Goal: Information Seeking & Learning: Check status

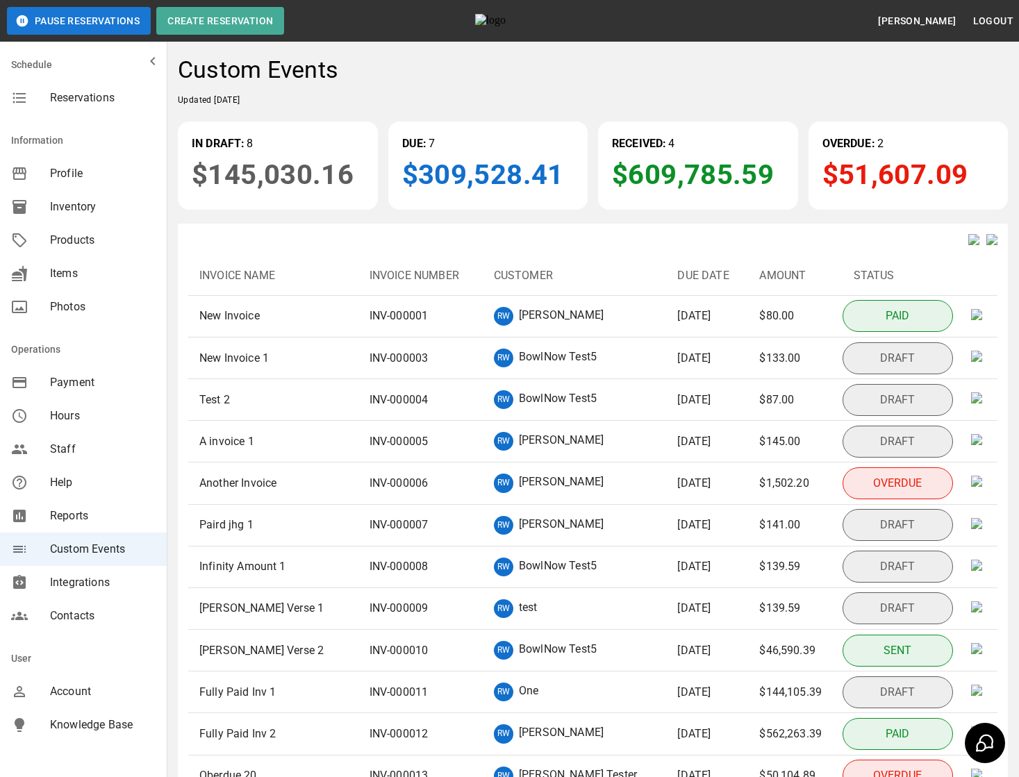
click at [989, 245] on img at bounding box center [991, 239] width 11 height 11
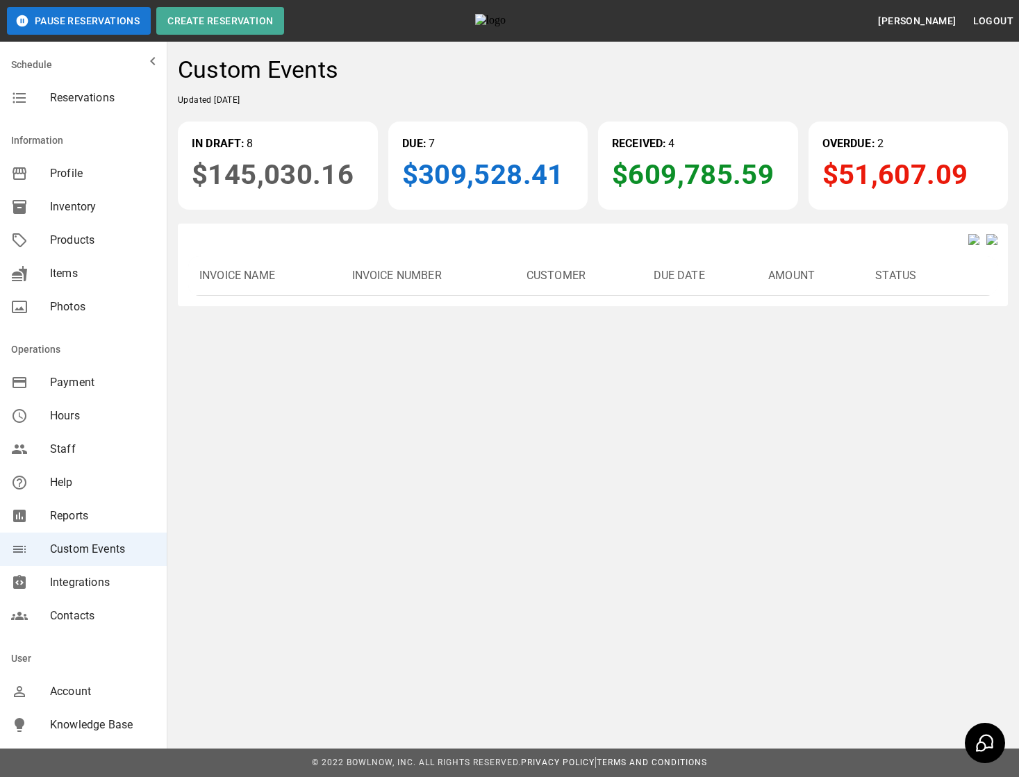
click at [968, 245] on img at bounding box center [973, 239] width 11 height 11
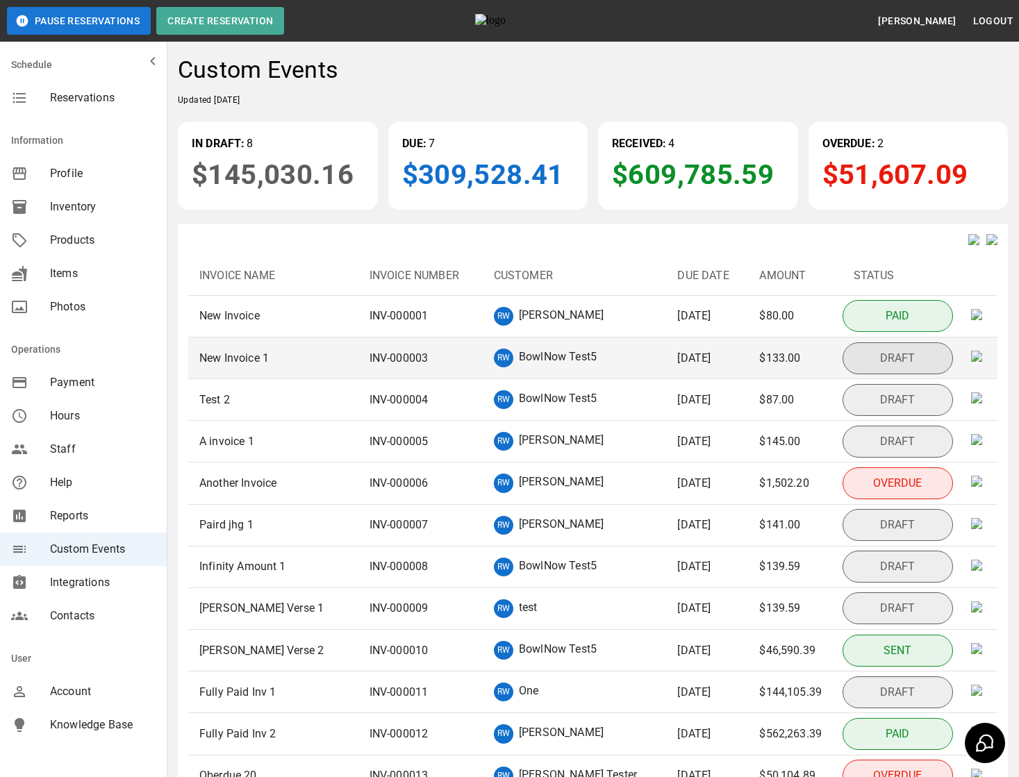
click at [559, 367] on p "BowlNow Test5" at bounding box center [558, 358] width 78 height 19
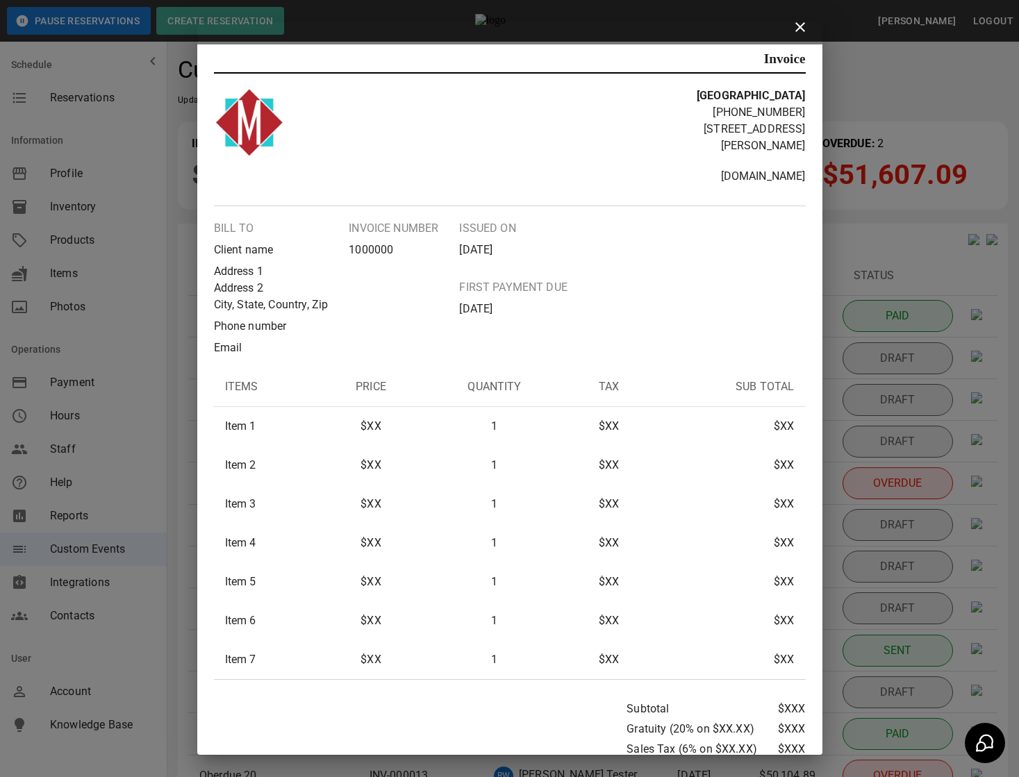
click at [805, 32] on icon at bounding box center [800, 27] width 17 height 17
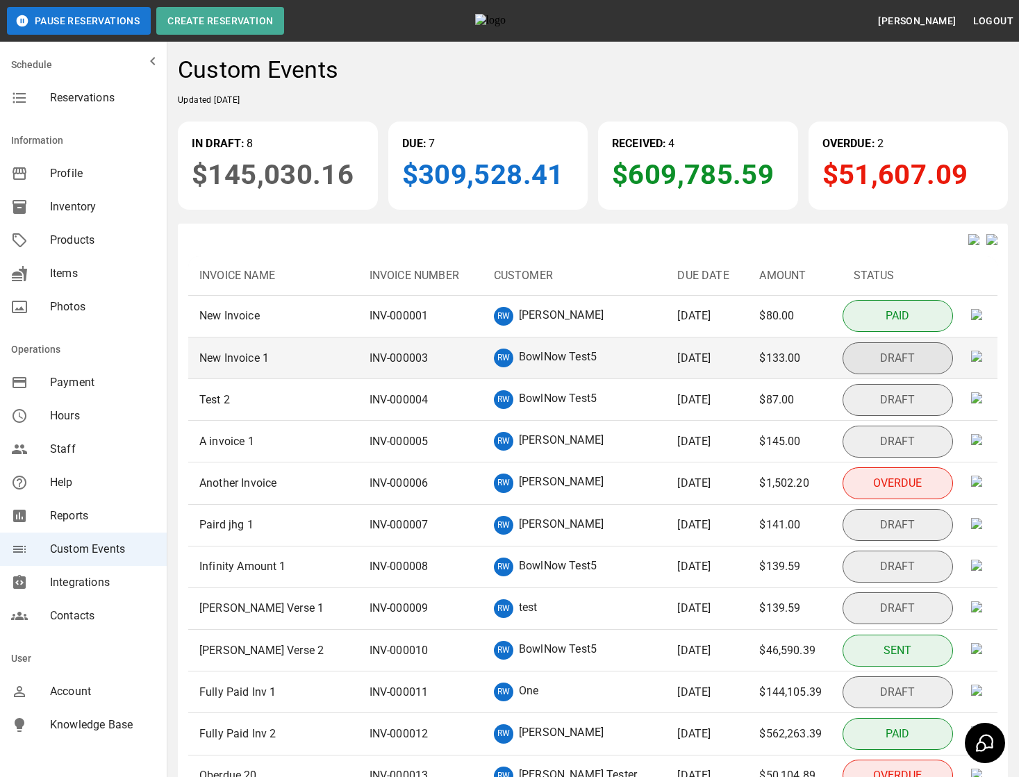
click at [519, 365] on p "BowlNow Test5" at bounding box center [558, 358] width 78 height 19
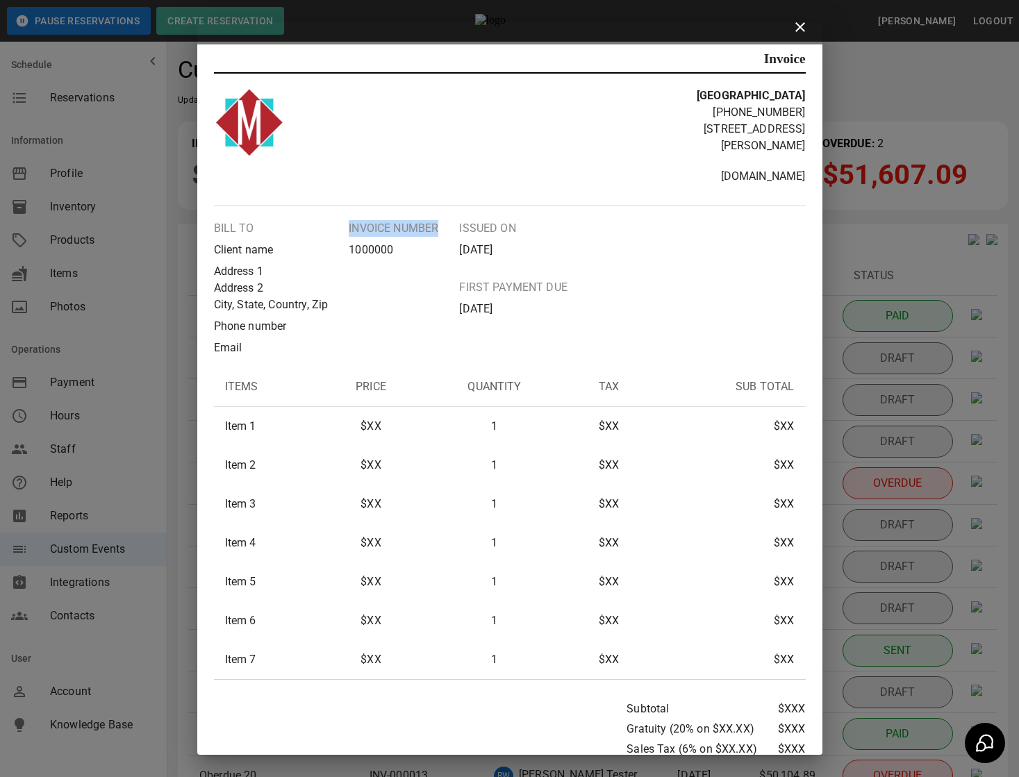
drag, startPoint x: 350, startPoint y: 228, endPoint x: 440, endPoint y: 229, distance: 90.3
click at [440, 229] on div "Bill to Client name Address 1 Address 2 City, State, Country, Zip Phone number …" at bounding box center [510, 288] width 592 height 136
copy p "Invoice Number"
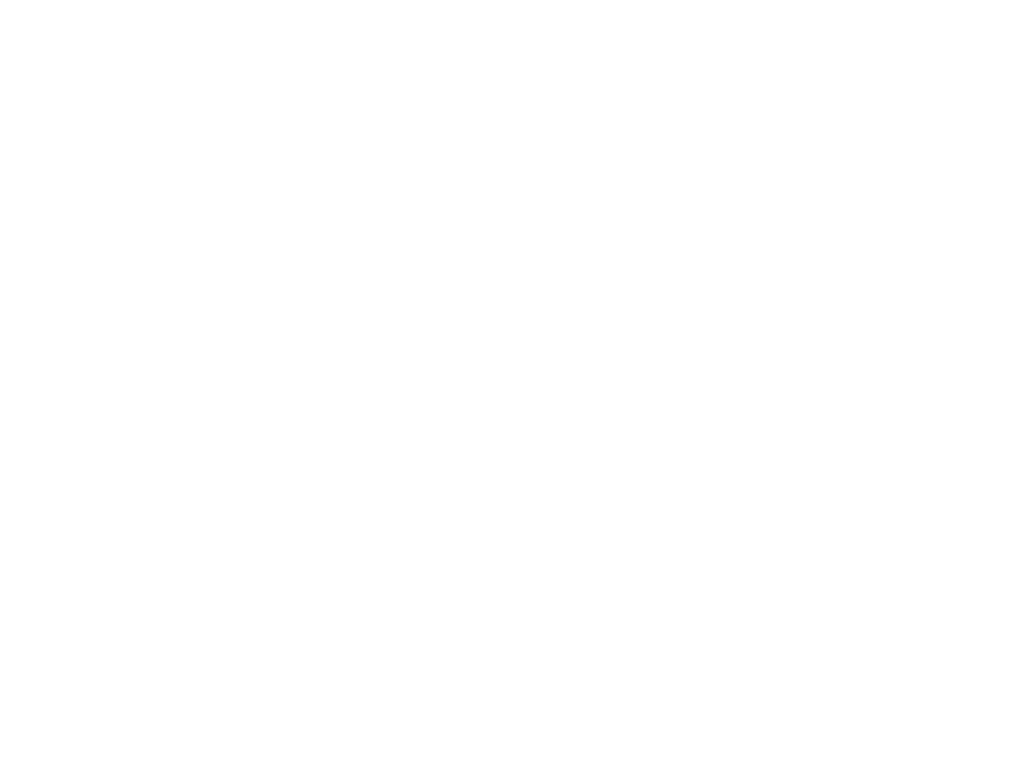
click at [480, 0] on html at bounding box center [509, 0] width 1019 height 0
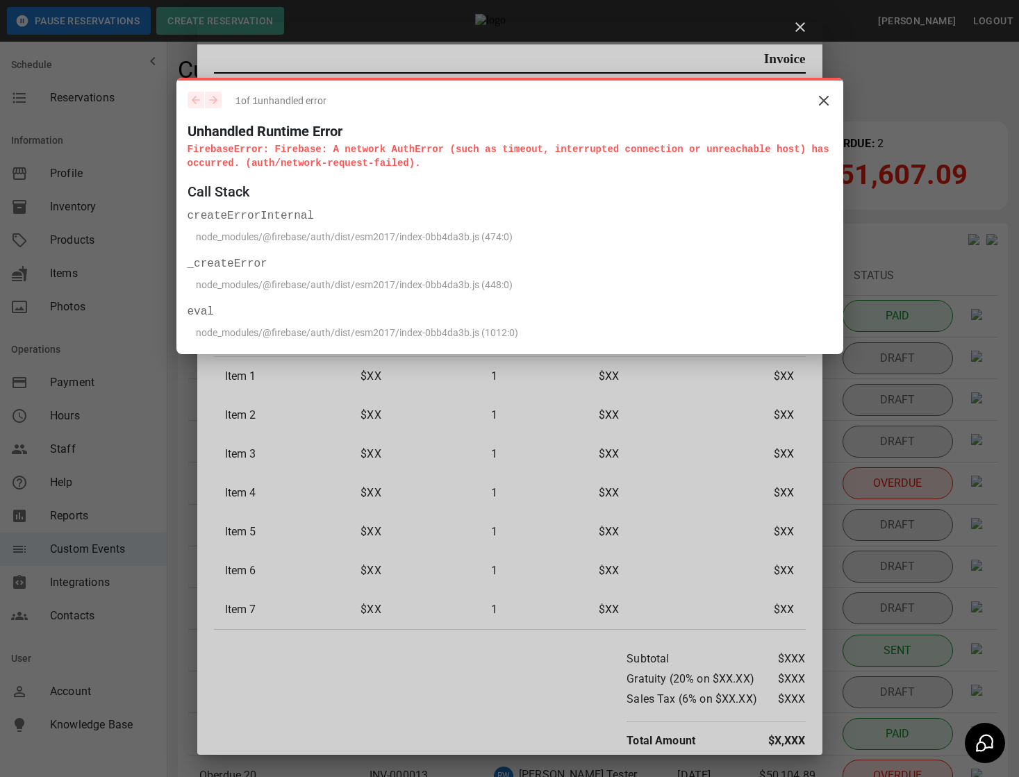
click at [822, 101] on icon "Close" at bounding box center [823, 101] width 8 height 8
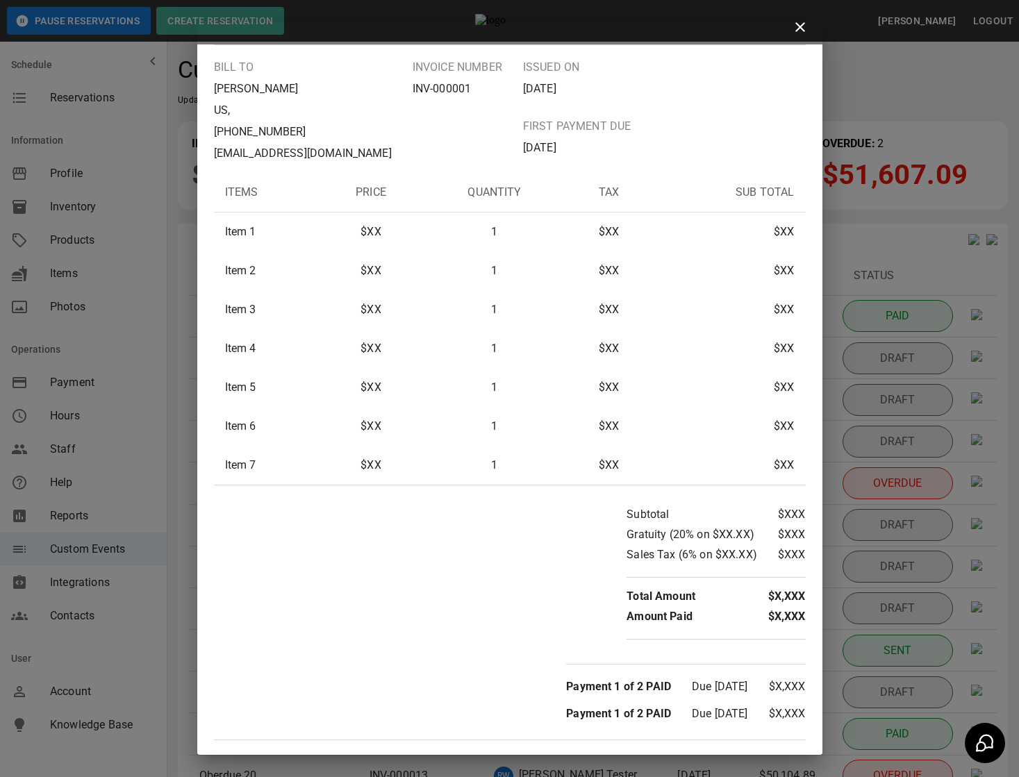
scroll to position [138, 0]
click at [611, 224] on p "$XX" at bounding box center [608, 232] width 60 height 17
click at [760, 202] on th "Sub Total" at bounding box center [727, 194] width 156 height 40
click at [671, 187] on p "Sub Total" at bounding box center [726, 193] width 133 height 17
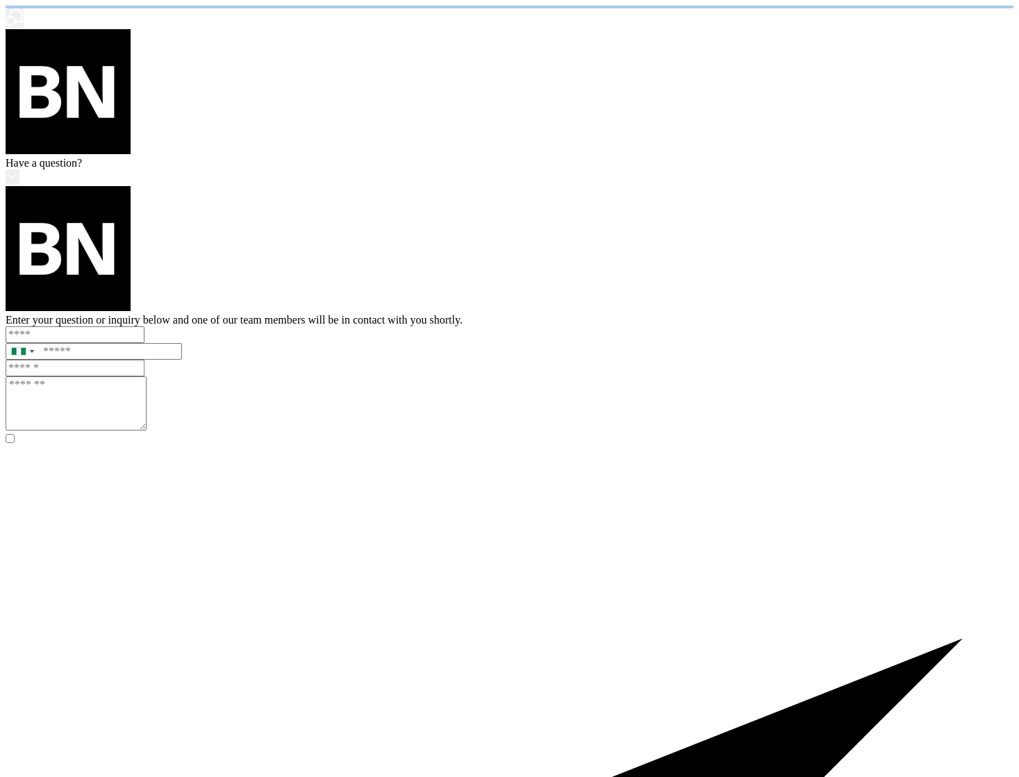
click at [587, 229] on html at bounding box center [509, 755] width 1019 height 1510
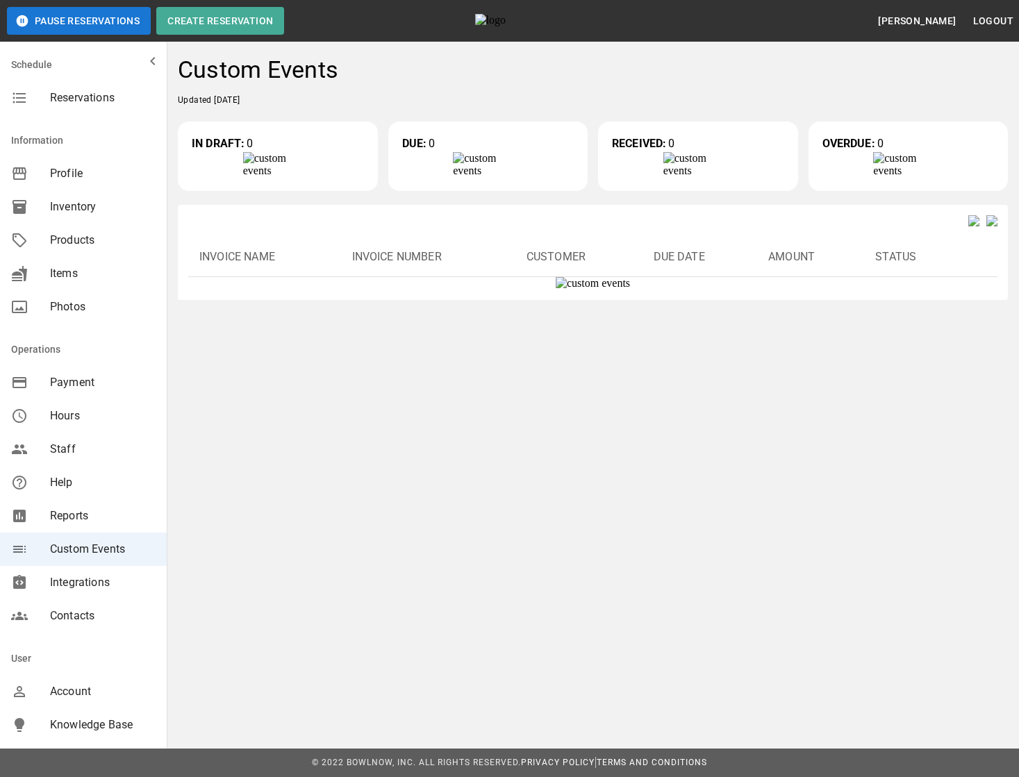
click at [863, 77] on div "Custom Events" at bounding box center [593, 74] width 830 height 37
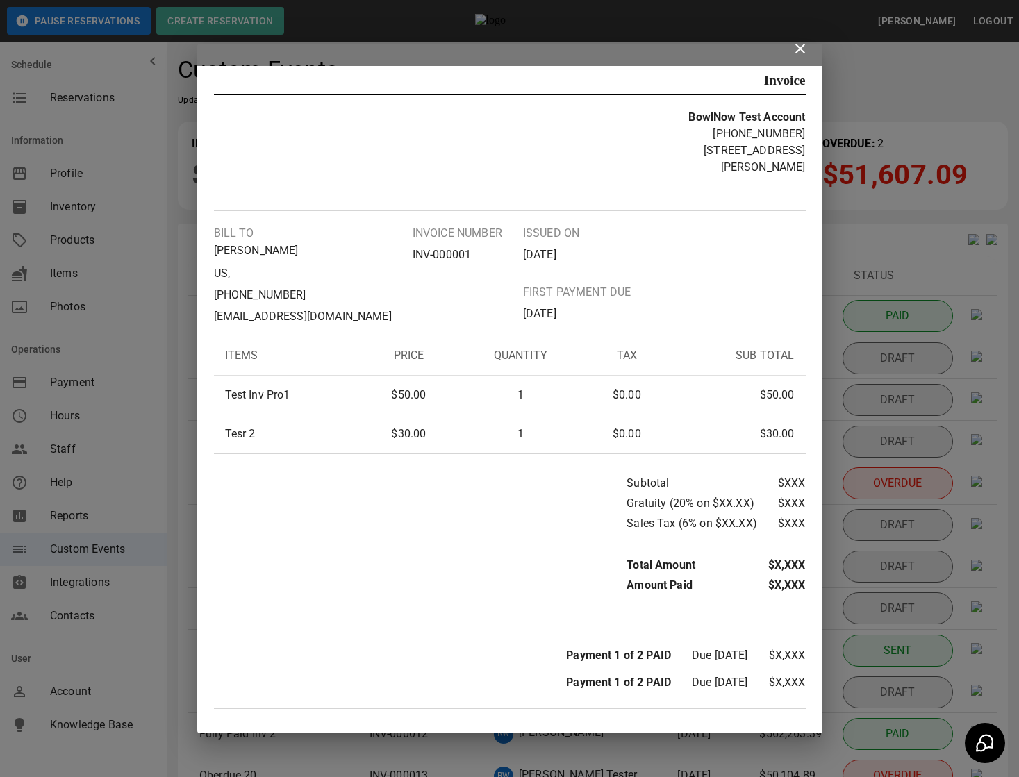
click at [801, 53] on icon at bounding box center [800, 48] width 17 height 17
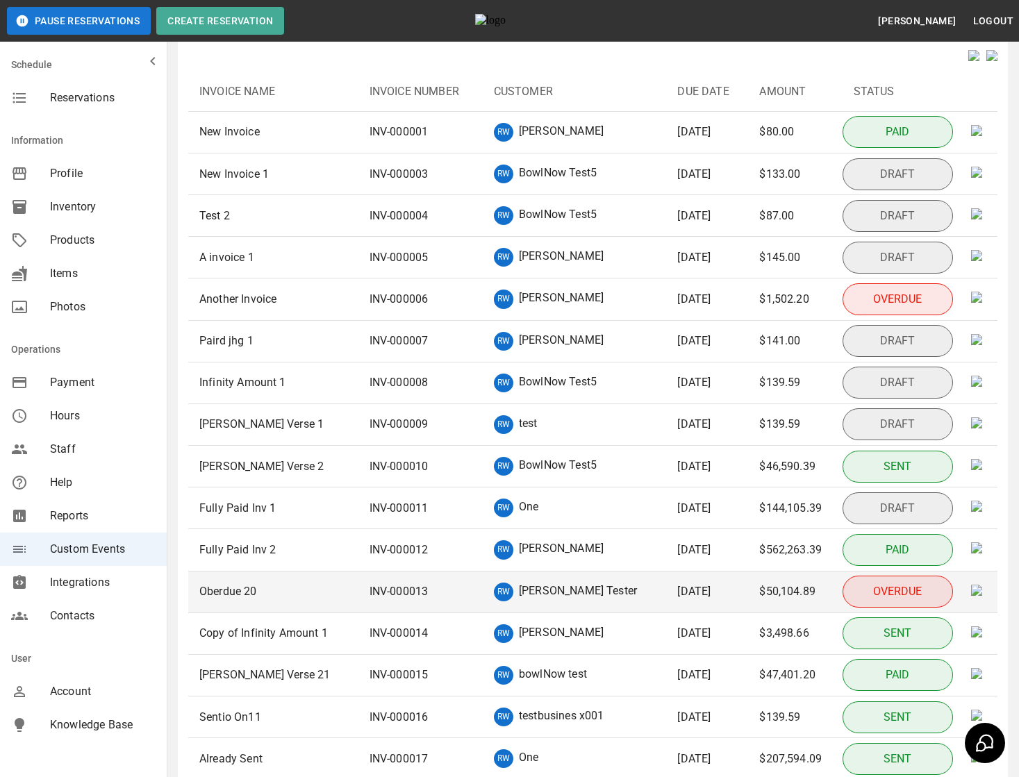
scroll to position [185, 0]
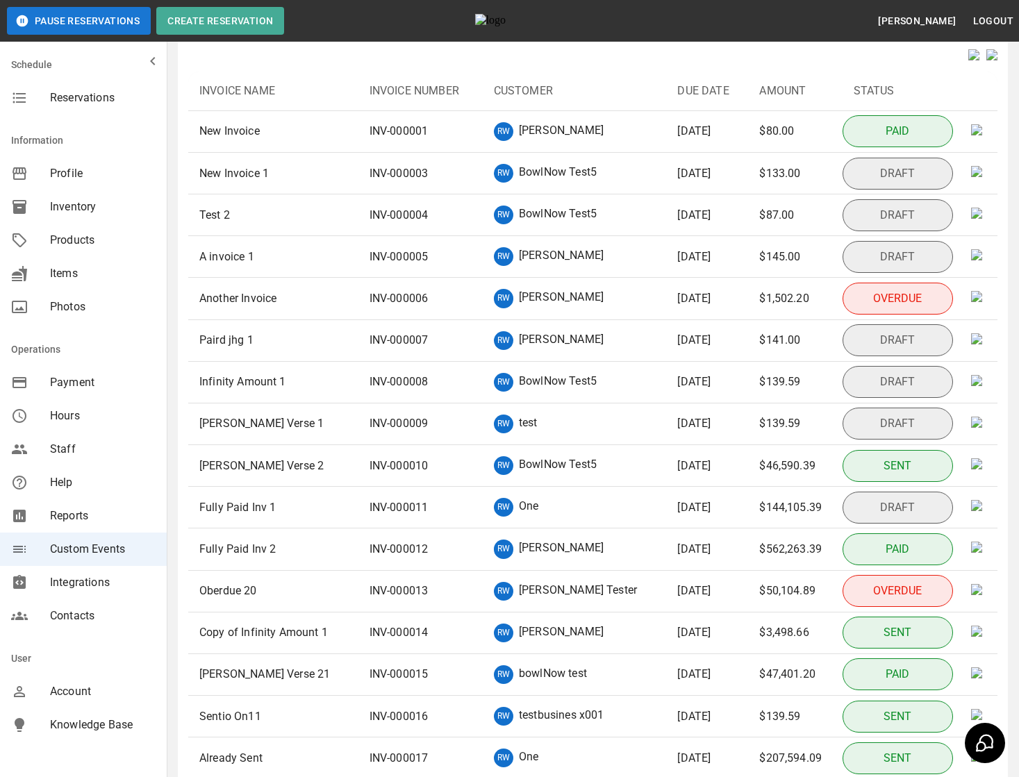
click at [247, 725] on p "Sentio On11" at bounding box center [230, 716] width 62 height 17
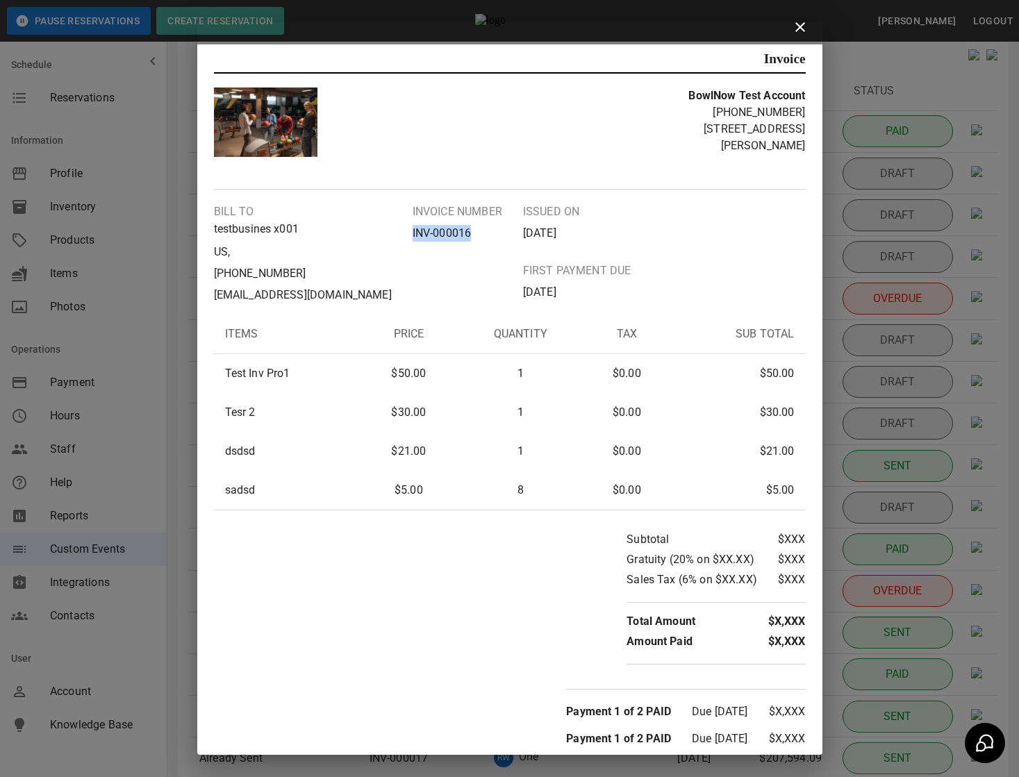
drag, startPoint x: 394, startPoint y: 225, endPoint x: 494, endPoint y: 225, distance: 99.3
click at [494, 225] on div "Bill to testbusines x001 US , +15555555555 testbusinesx001@getnada.com Invoice …" at bounding box center [510, 253] width 592 height 100
copy p "INV- 000016"
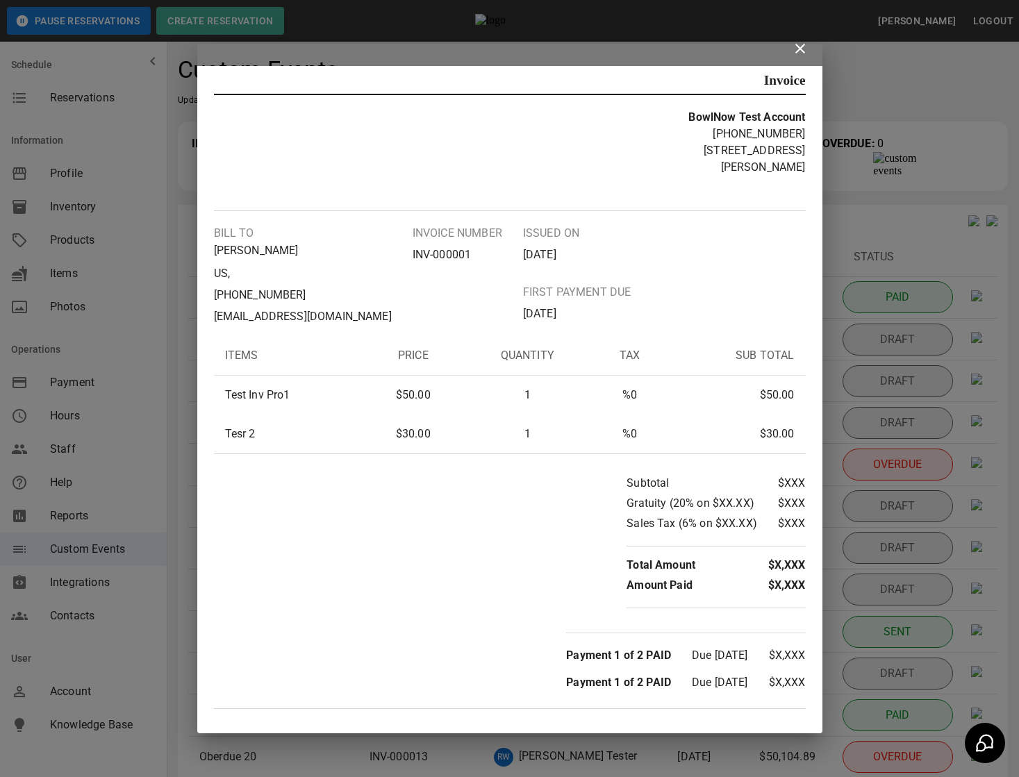
click at [796, 52] on icon at bounding box center [800, 48] width 17 height 17
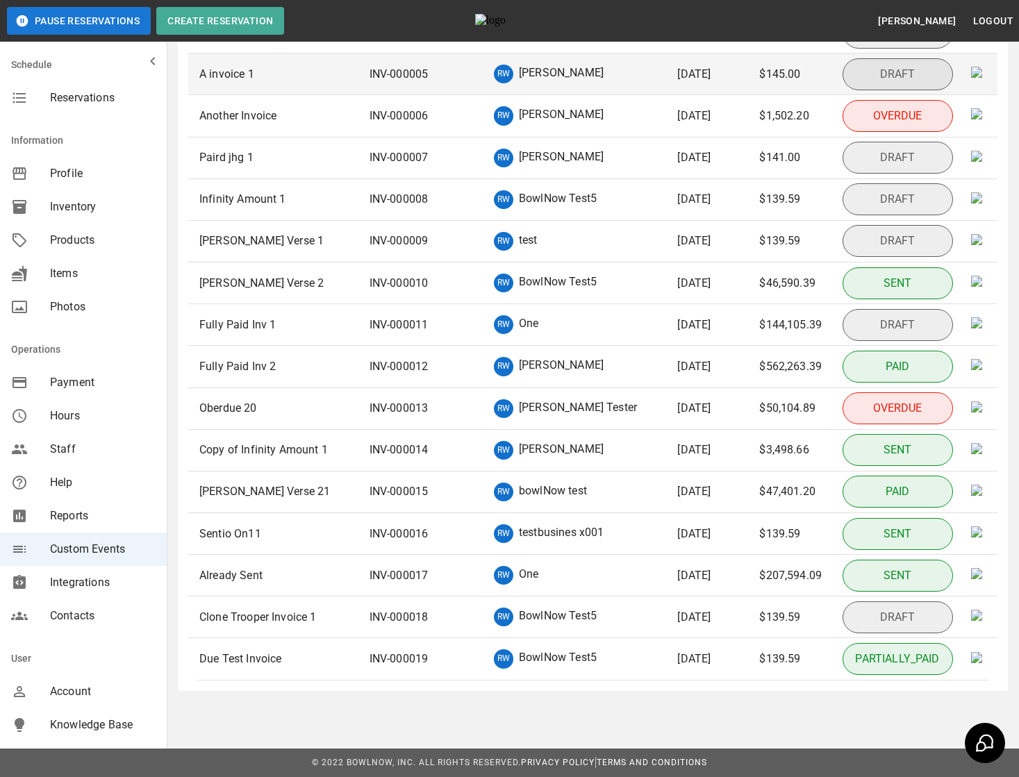
scroll to position [400, 0]
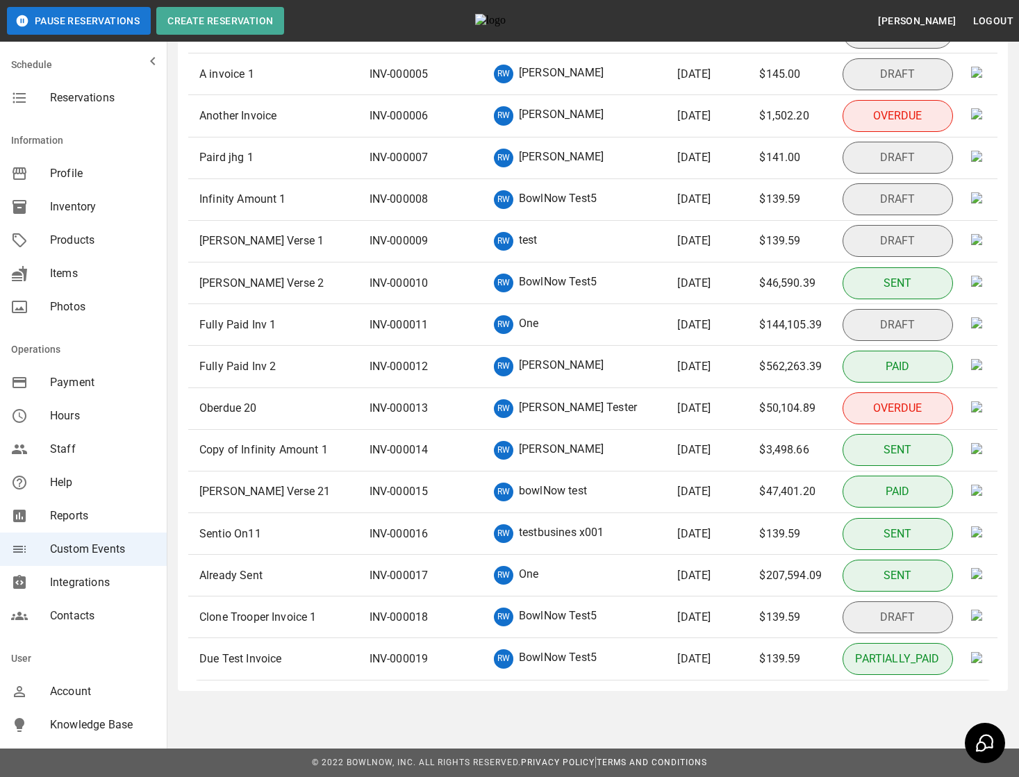
click at [259, 531] on p "Sentio On11" at bounding box center [230, 534] width 62 height 17
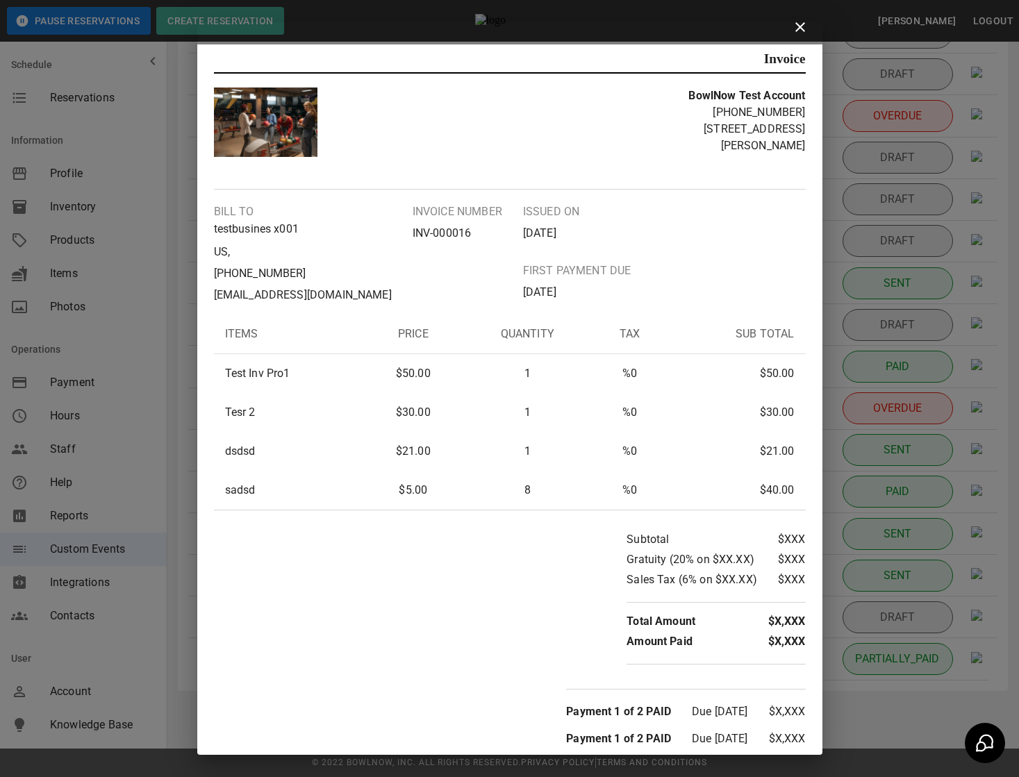
click at [857, 346] on div "Invoice BowlNow Test Account +17173491399 1561 Holly Pike Bill to testbusines x…" at bounding box center [509, 388] width 1019 height 777
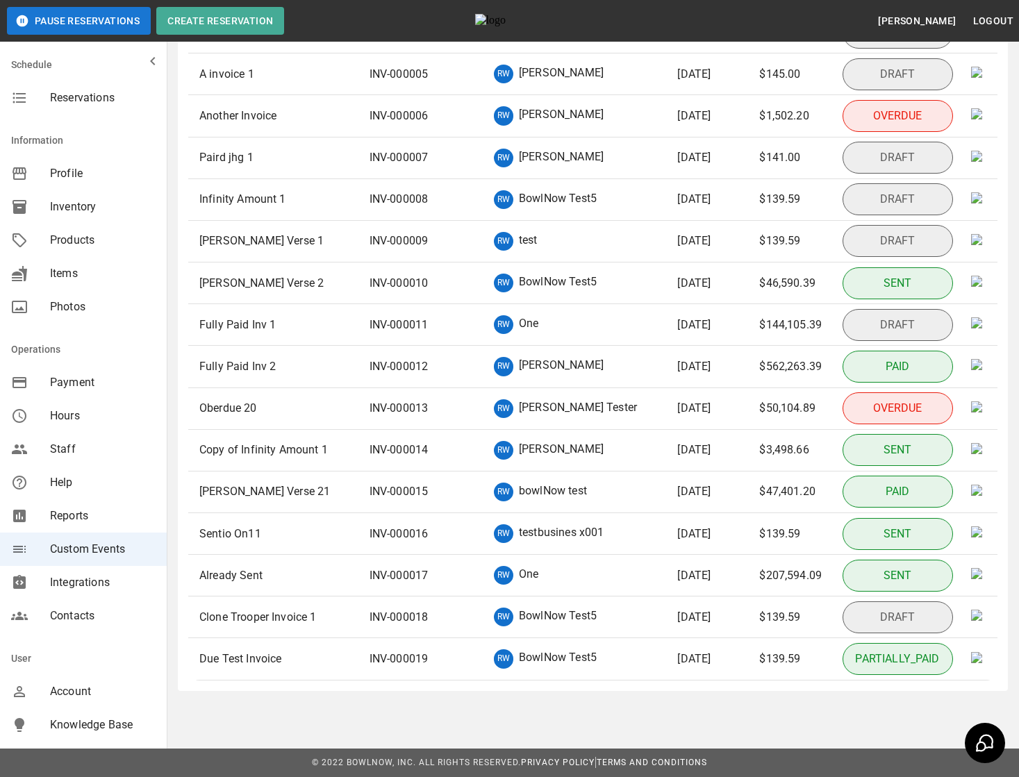
click at [396, 448] on p "INV- 000014" at bounding box center [398, 450] width 59 height 17
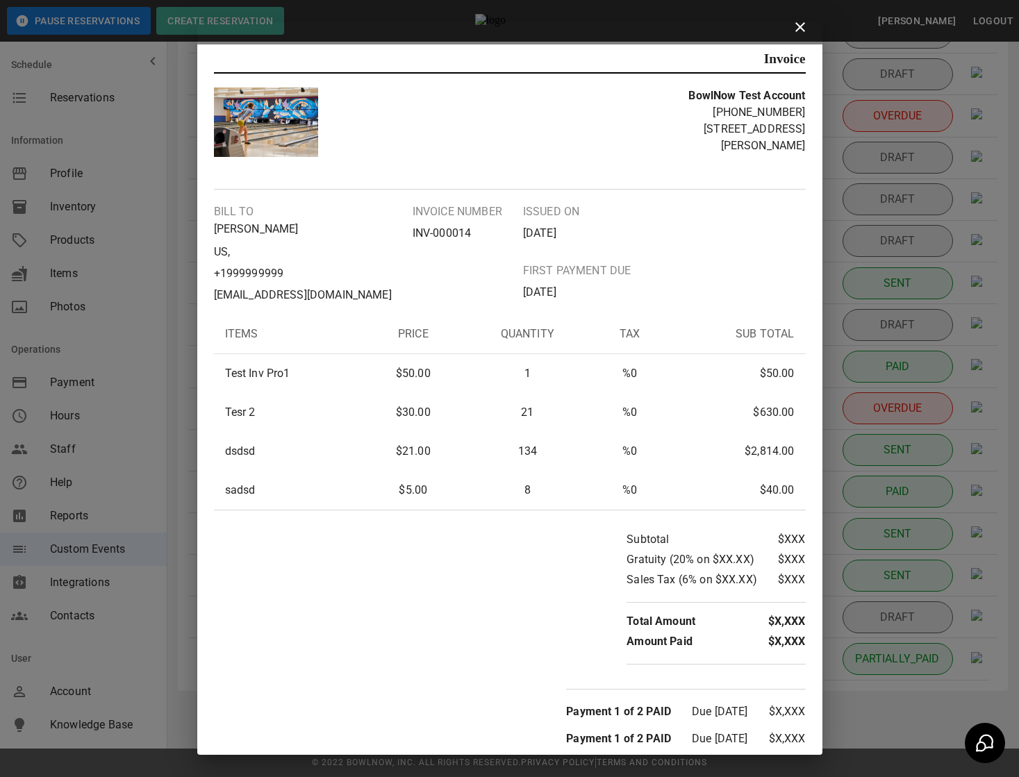
click at [220, 381] on td "Test Inv Pro1" at bounding box center [289, 373] width 151 height 39
click at [183, 373] on div "Invoice BowlNow Test Account +17173491399 1561 Holly Pike Bill to Dhuha Hasan h…" at bounding box center [509, 388] width 1019 height 777
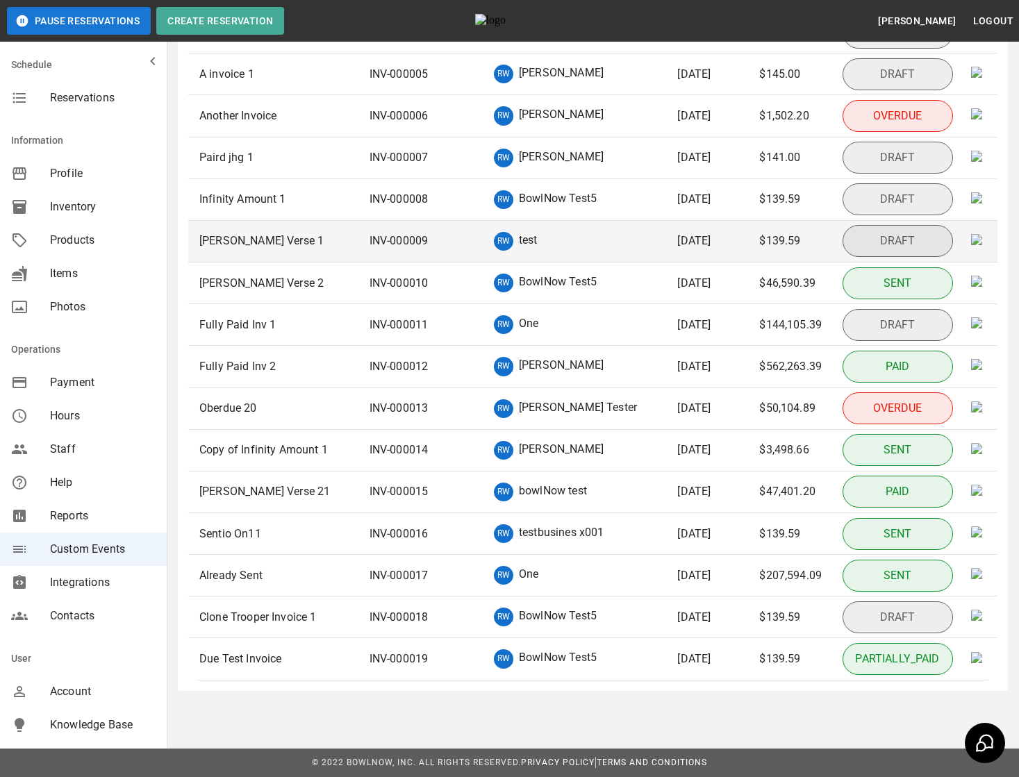
click at [294, 247] on td "[PERSON_NAME] Verse 1" at bounding box center [273, 242] width 170 height 42
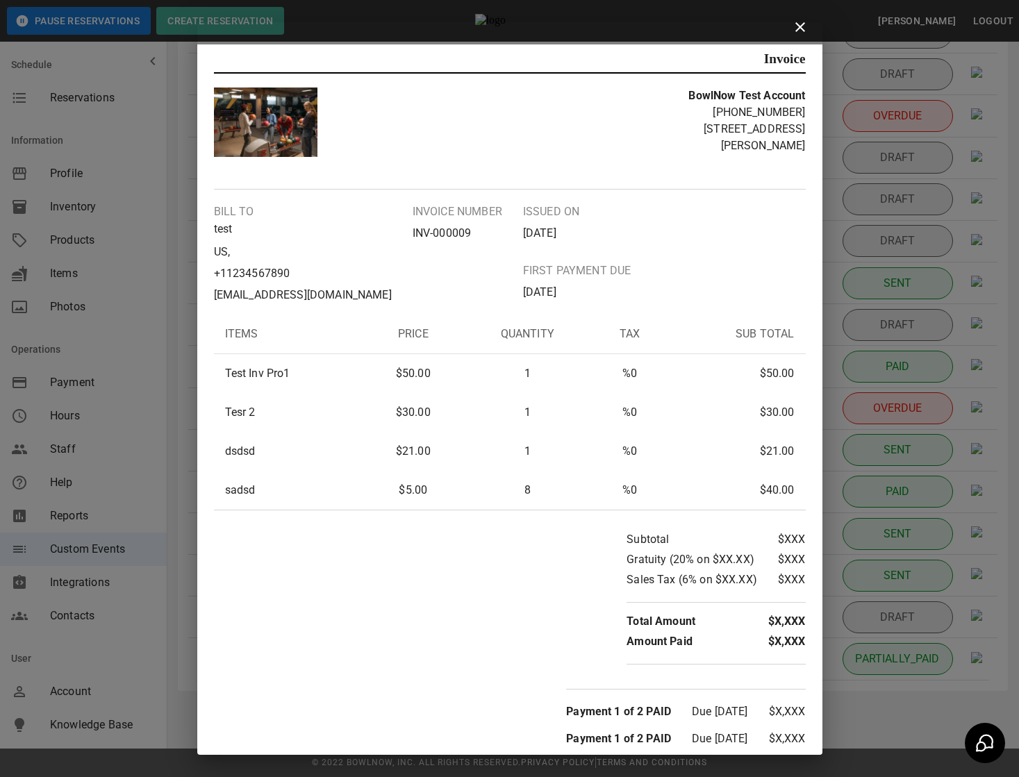
click at [894, 237] on div "Invoice BowlNow Test Account +17173491399 1561 Holly Pike Bill to test US , +11…" at bounding box center [509, 388] width 1019 height 777
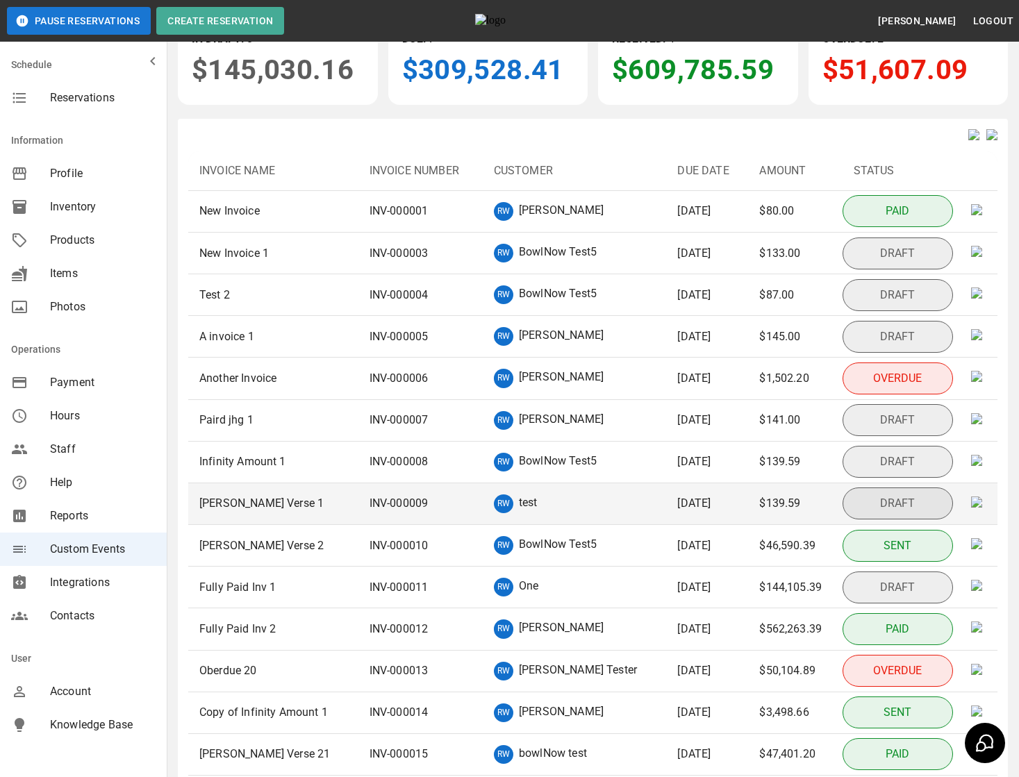
scroll to position [56, 0]
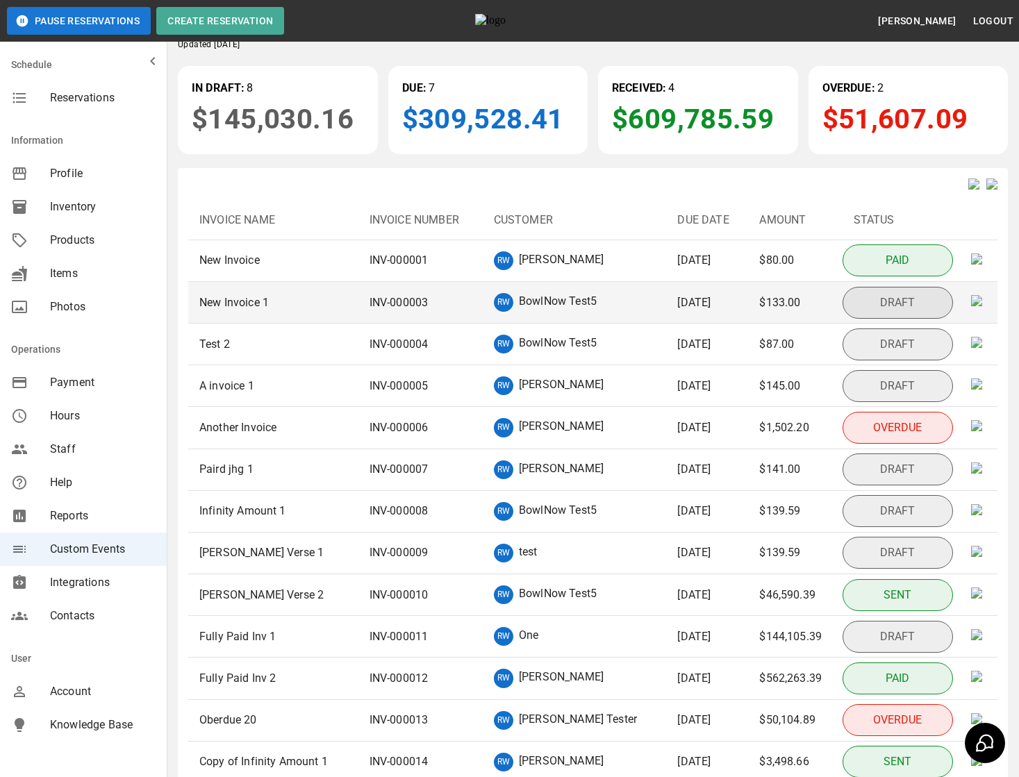
click at [519, 312] on p "BowlNow Test5" at bounding box center [558, 302] width 78 height 19
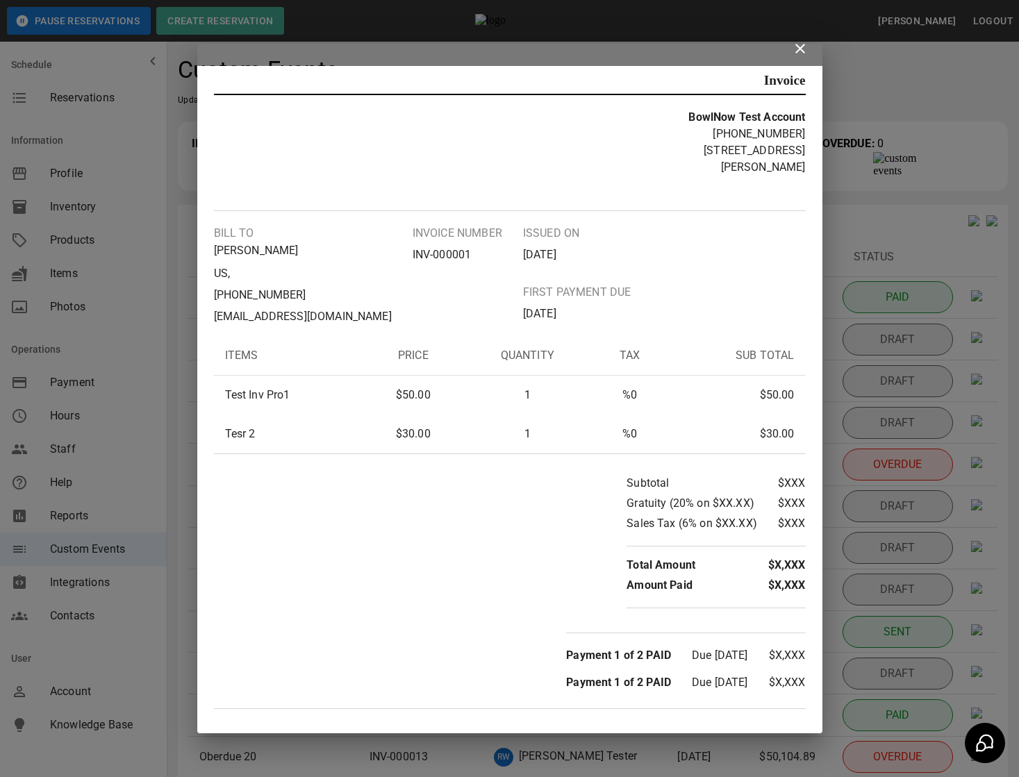
click at [845, 253] on div "Invoice BowlNow Test Account +17173491399 1561 Holly Pike Bill to Adewale Azeez…" at bounding box center [509, 388] width 1019 height 777
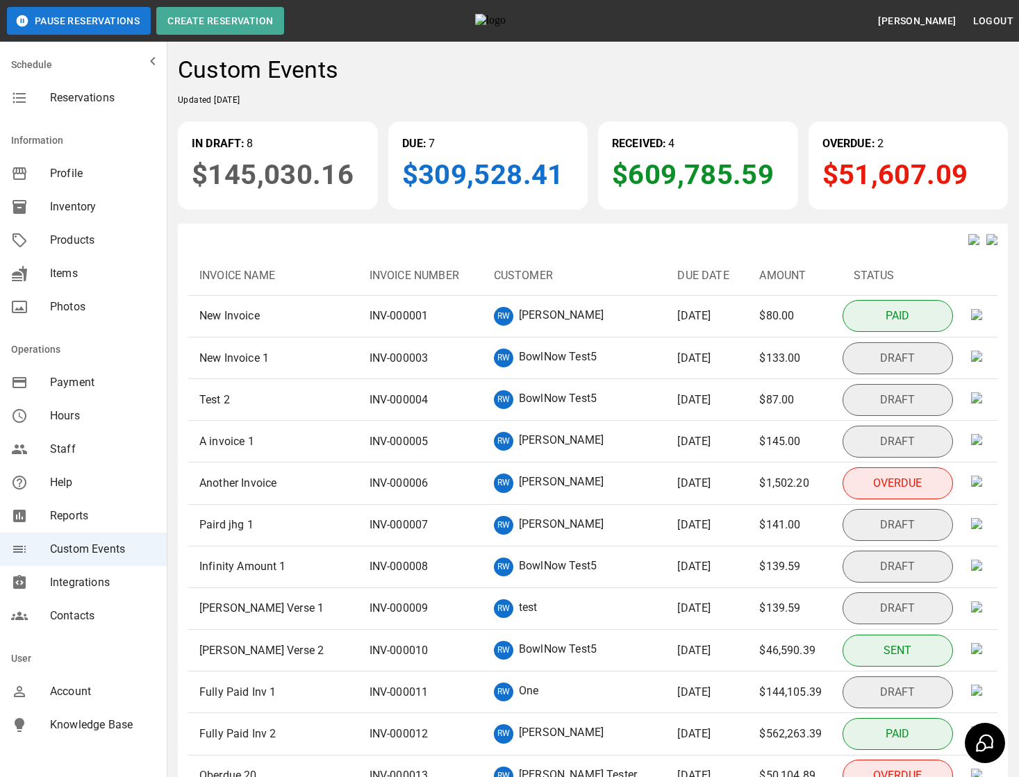
scroll to position [400, 0]
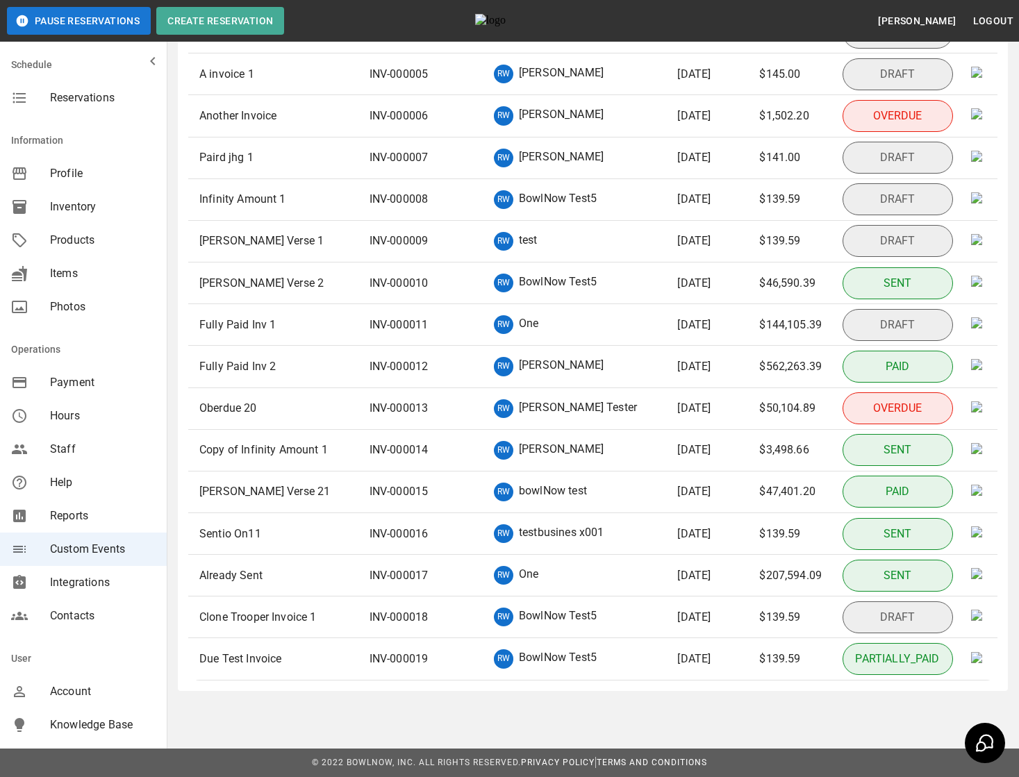
click at [219, 533] on p "Sentio On11" at bounding box center [230, 534] width 62 height 17
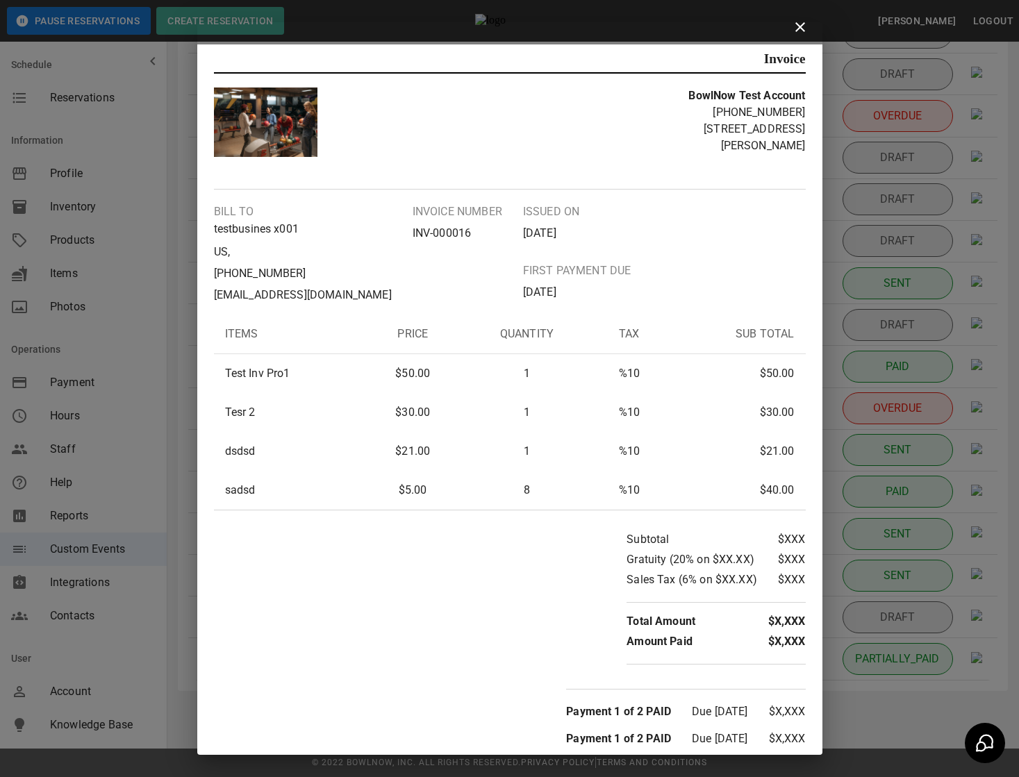
scroll to position [25, 0]
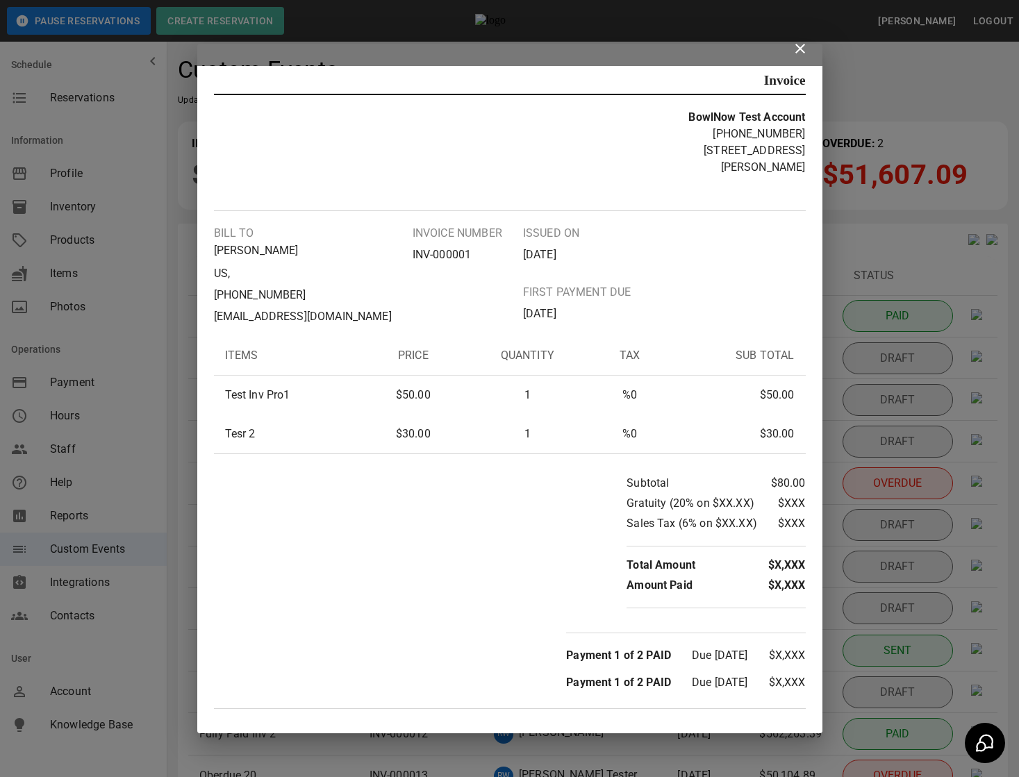
click at [640, 503] on p "Gratuity (20% on $XX.XX)" at bounding box center [690, 503] width 128 height 17
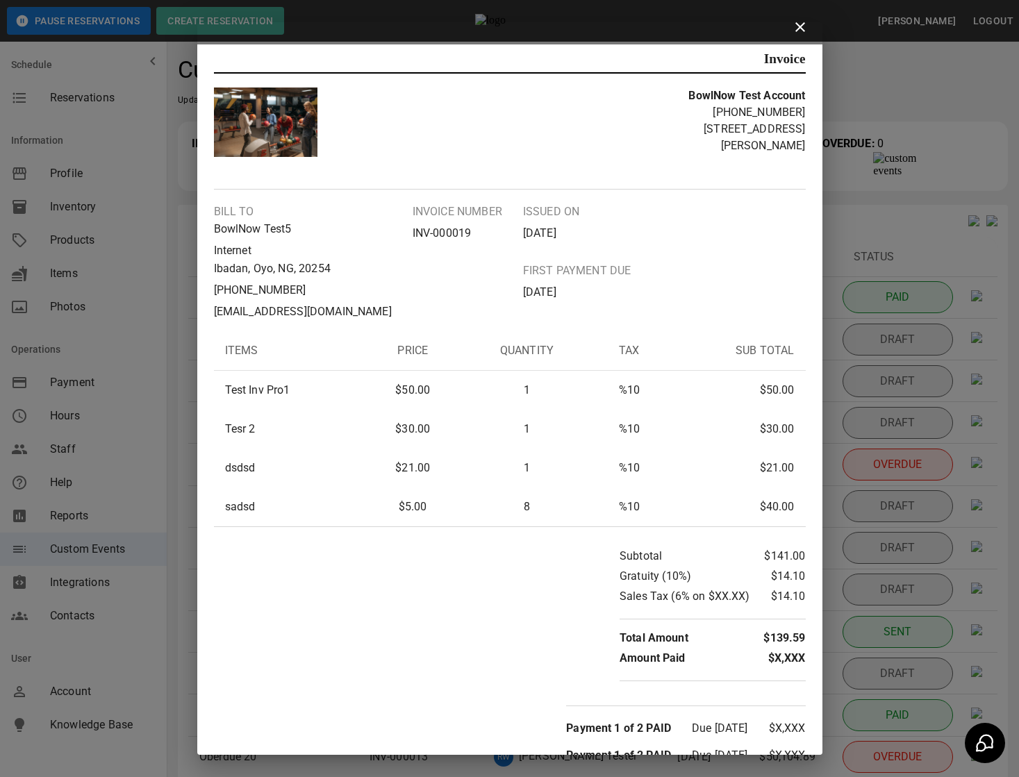
scroll to position [42, 0]
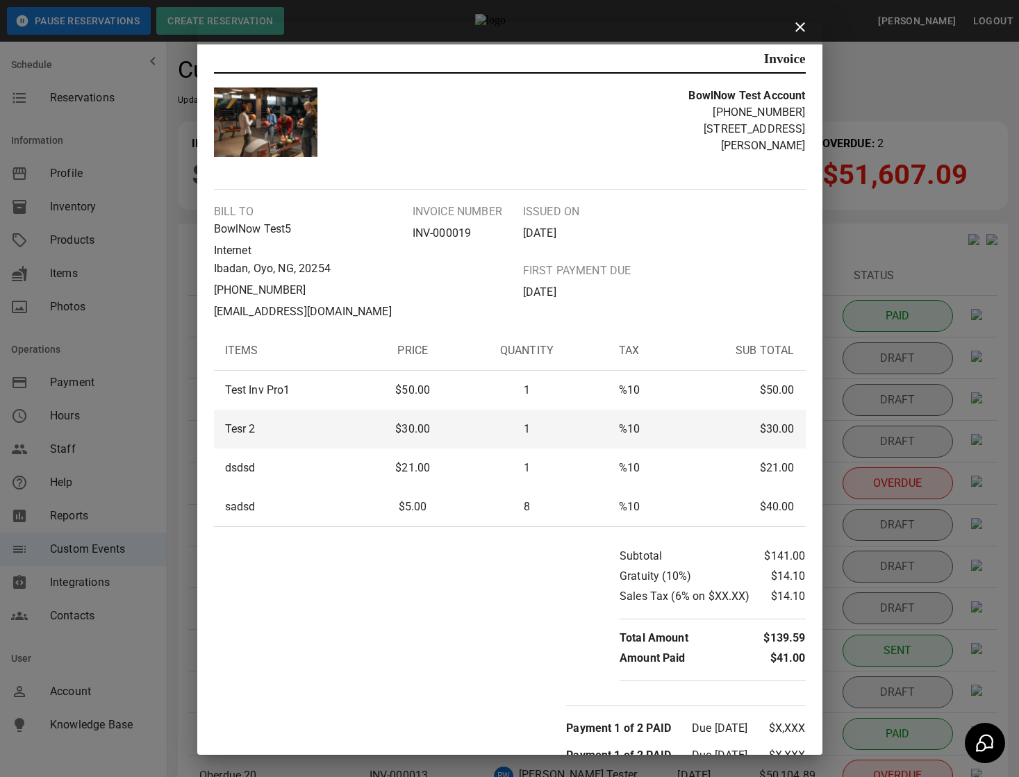
scroll to position [42, 0]
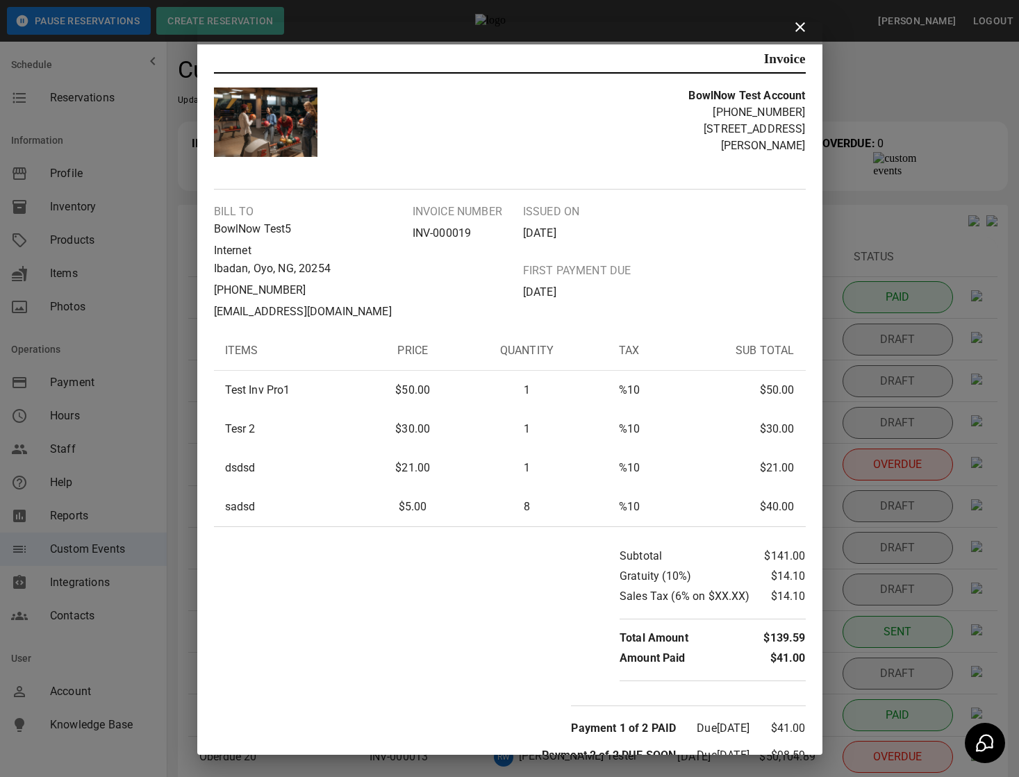
scroll to position [42, 0]
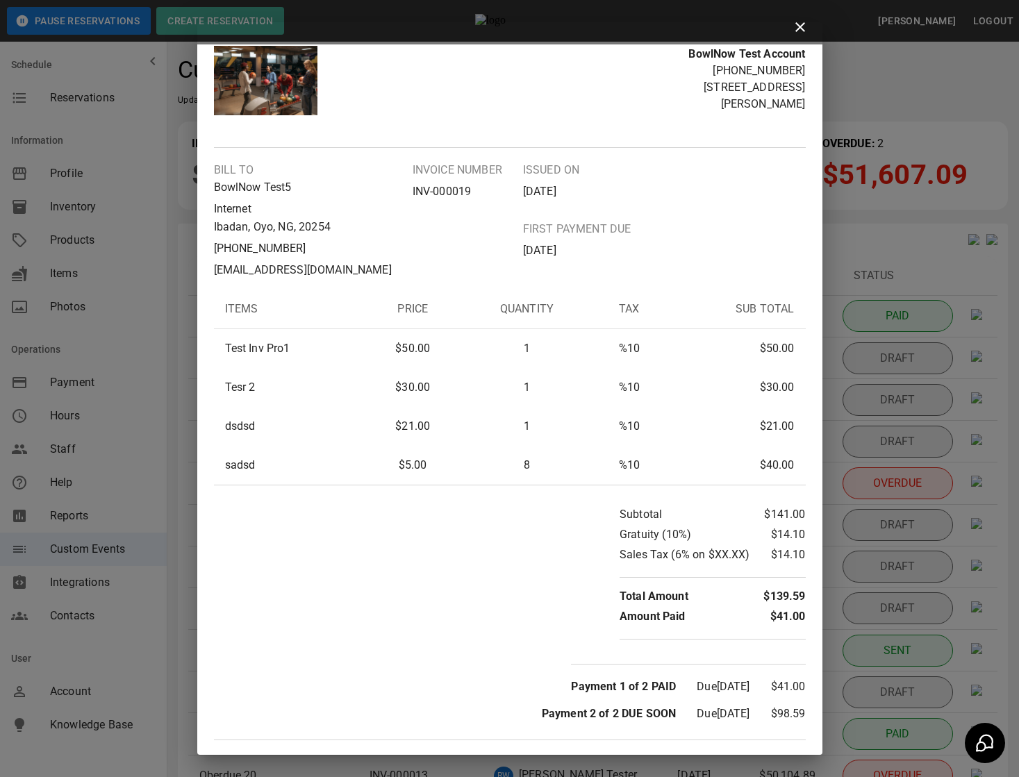
click at [579, 119] on div "BowlNow Test Account [PHONE_NUMBER] [STREET_ADDRESS][PERSON_NAME]" at bounding box center [510, 97] width 592 height 102
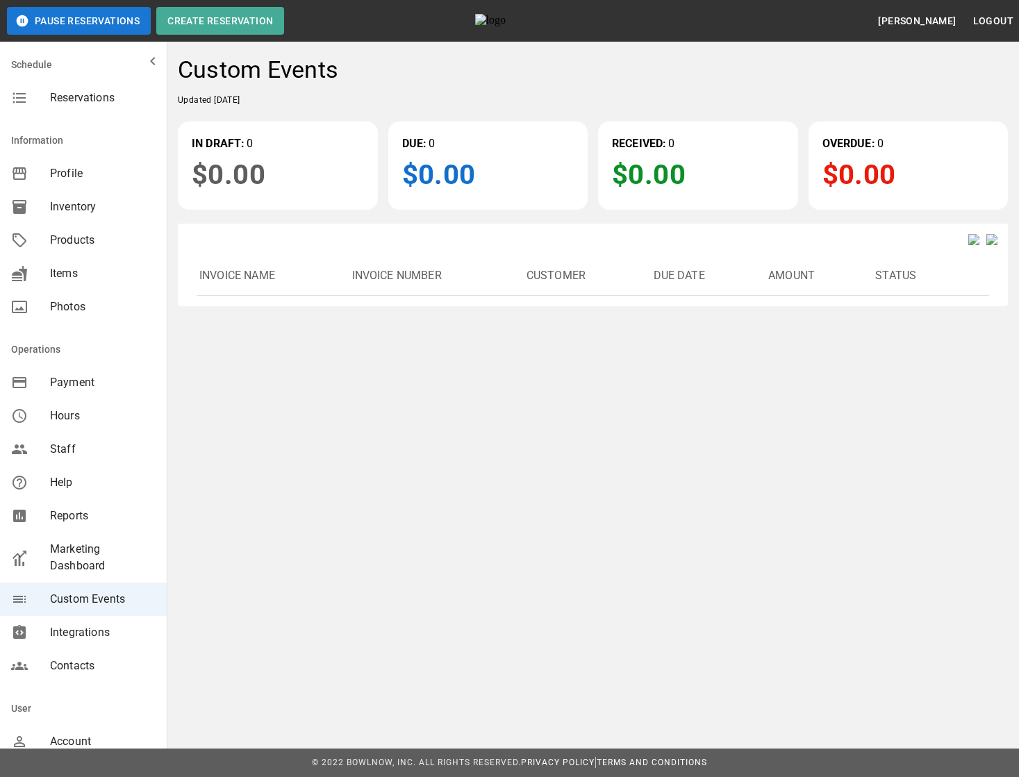
click at [471, 390] on div "Pause Reservations Create Reservation Adewale Azeez Logout Schedule Reservation…" at bounding box center [509, 196] width 1019 height 392
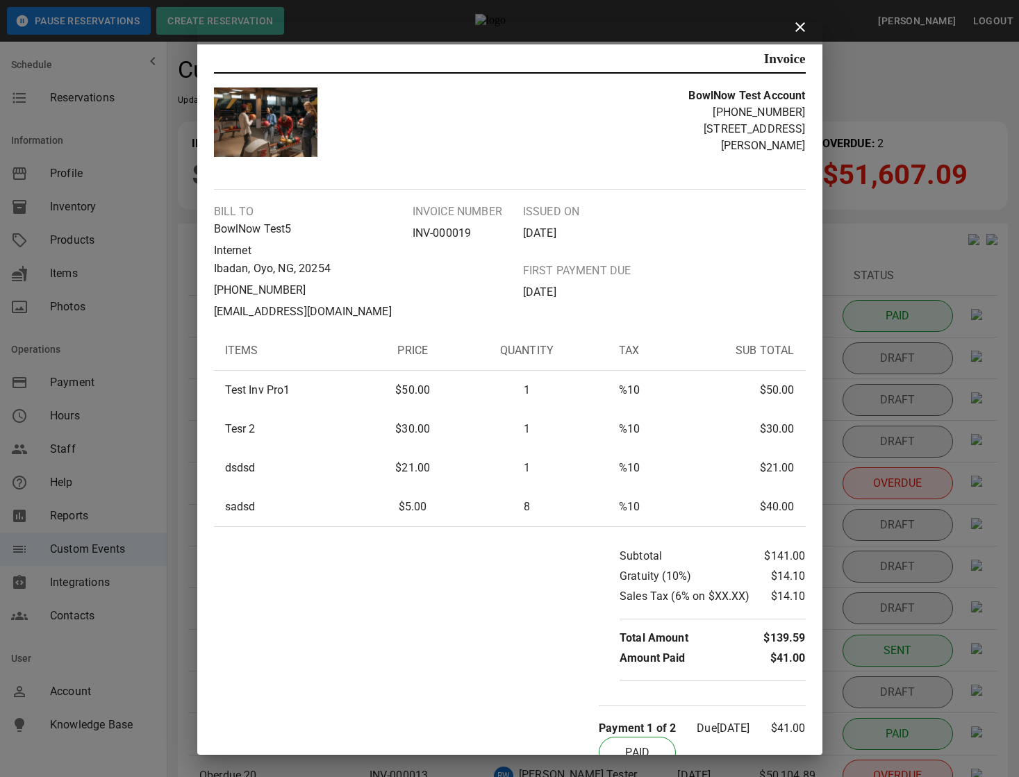
scroll to position [74, 0]
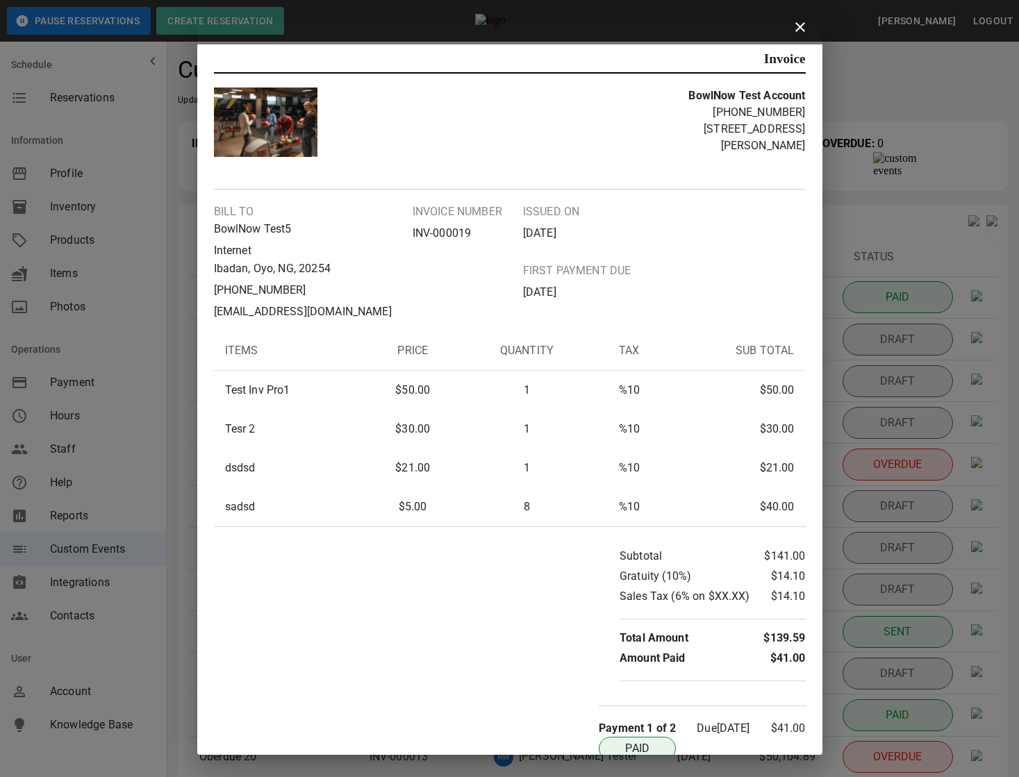
scroll to position [65, 0]
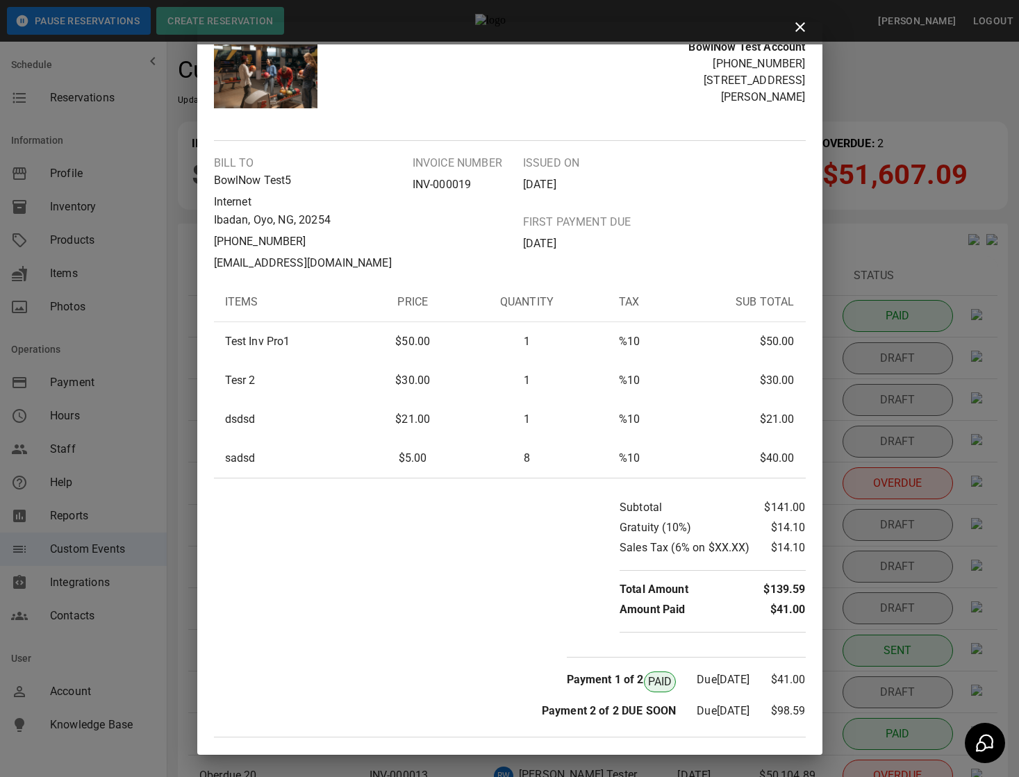
scroll to position [46, 0]
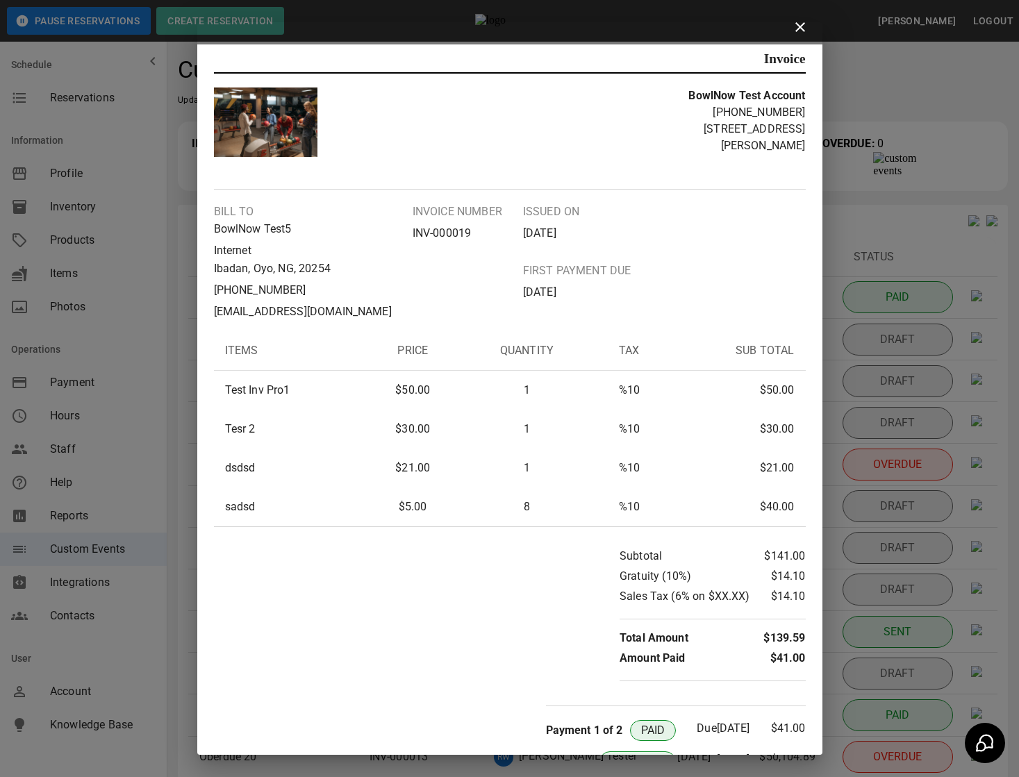
scroll to position [50, 0]
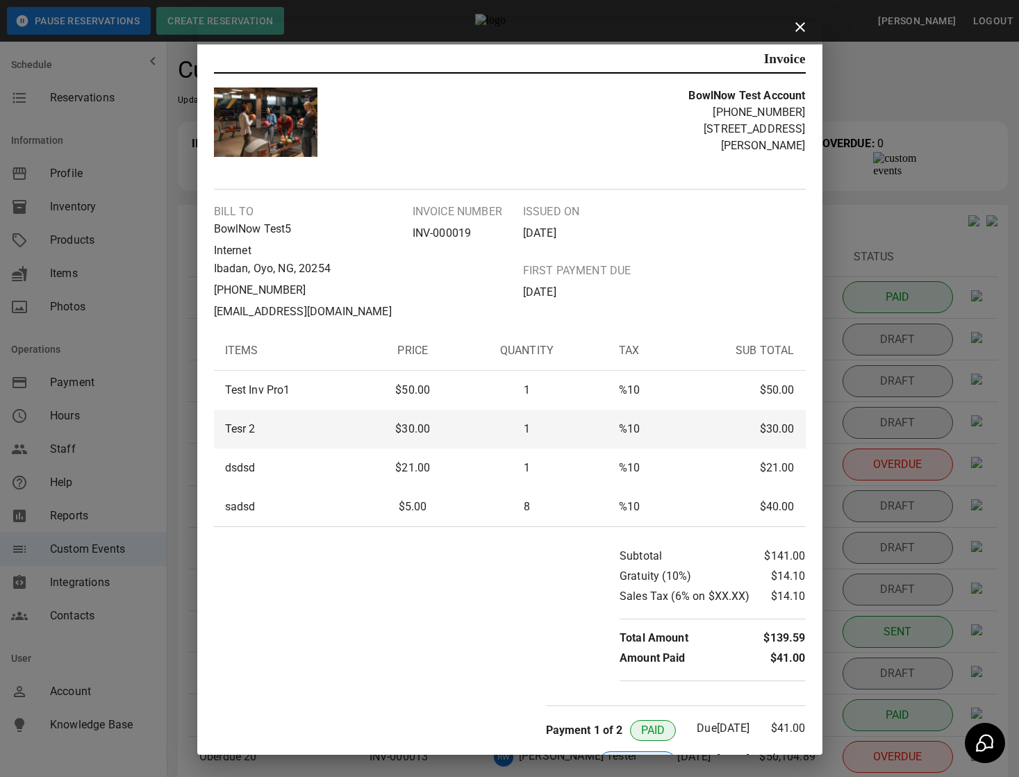
scroll to position [50, 0]
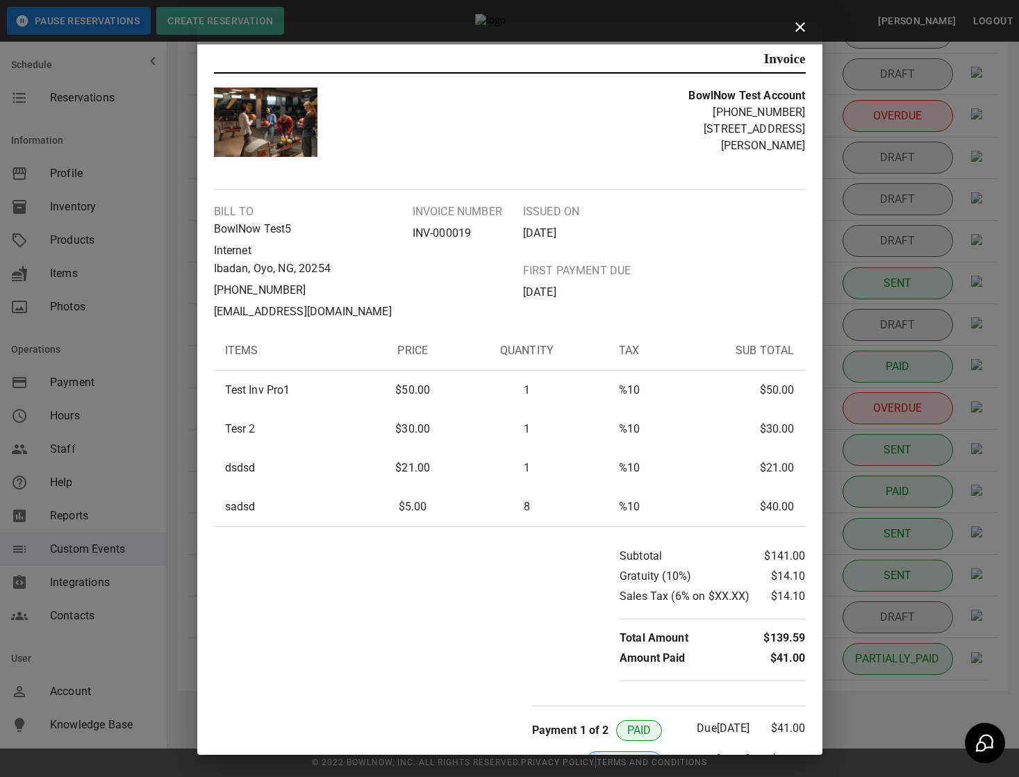
click at [804, 26] on icon at bounding box center [800, 27] width 17 height 17
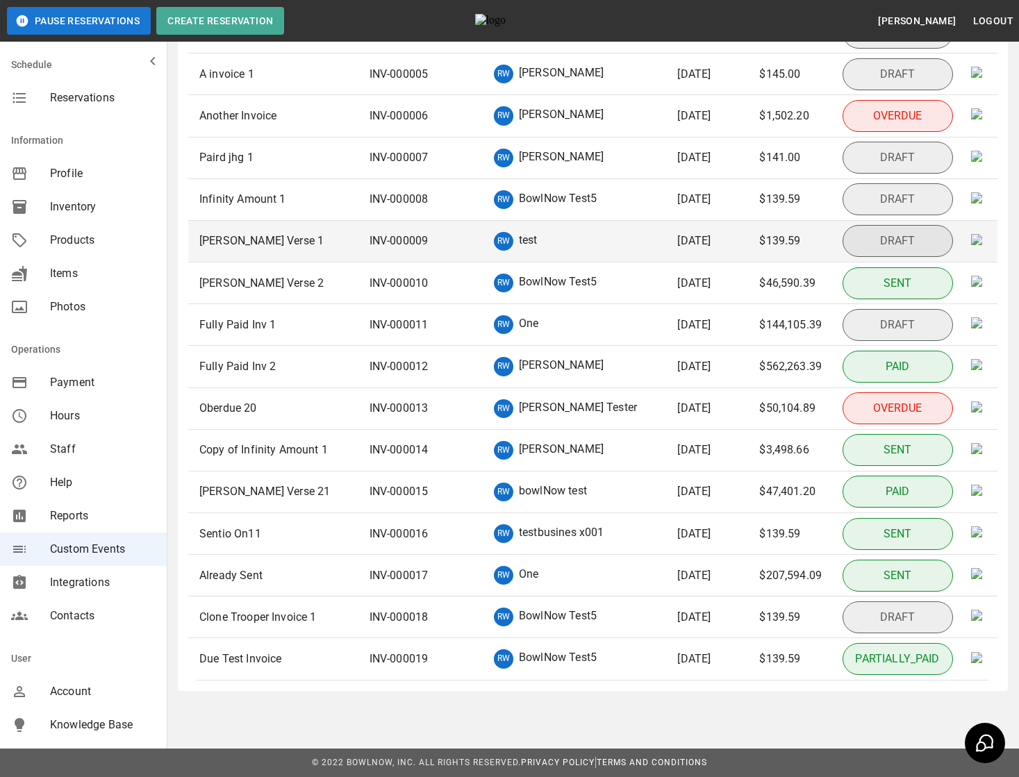
click at [519, 239] on p "test" at bounding box center [528, 241] width 19 height 19
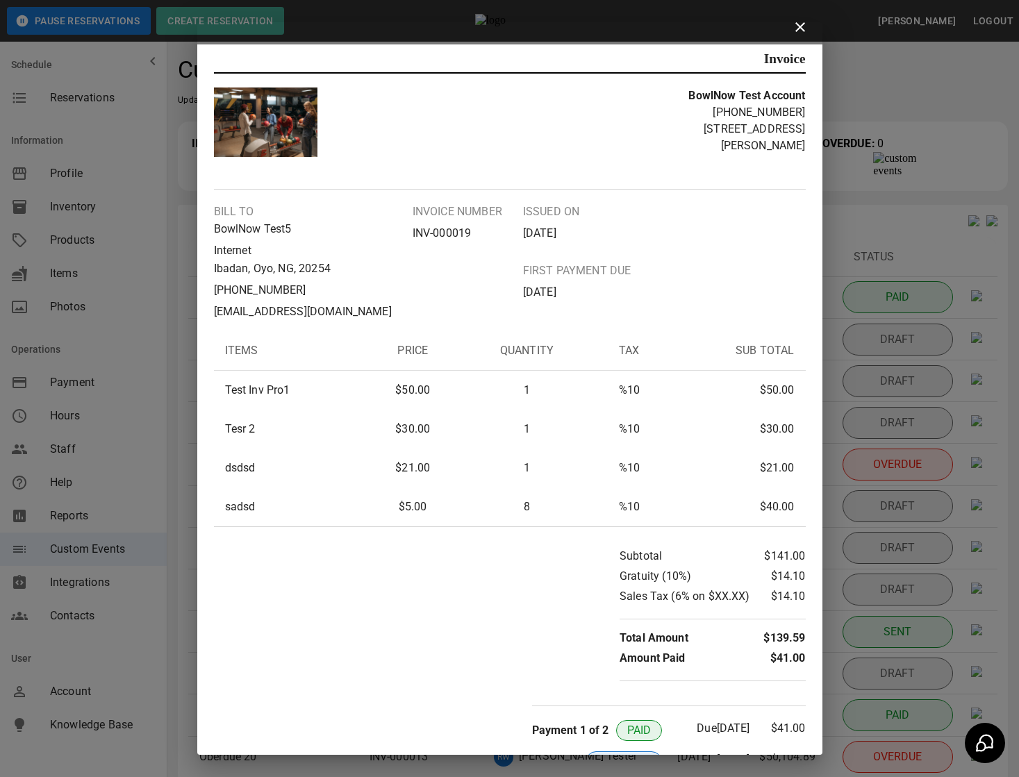
scroll to position [50, 0]
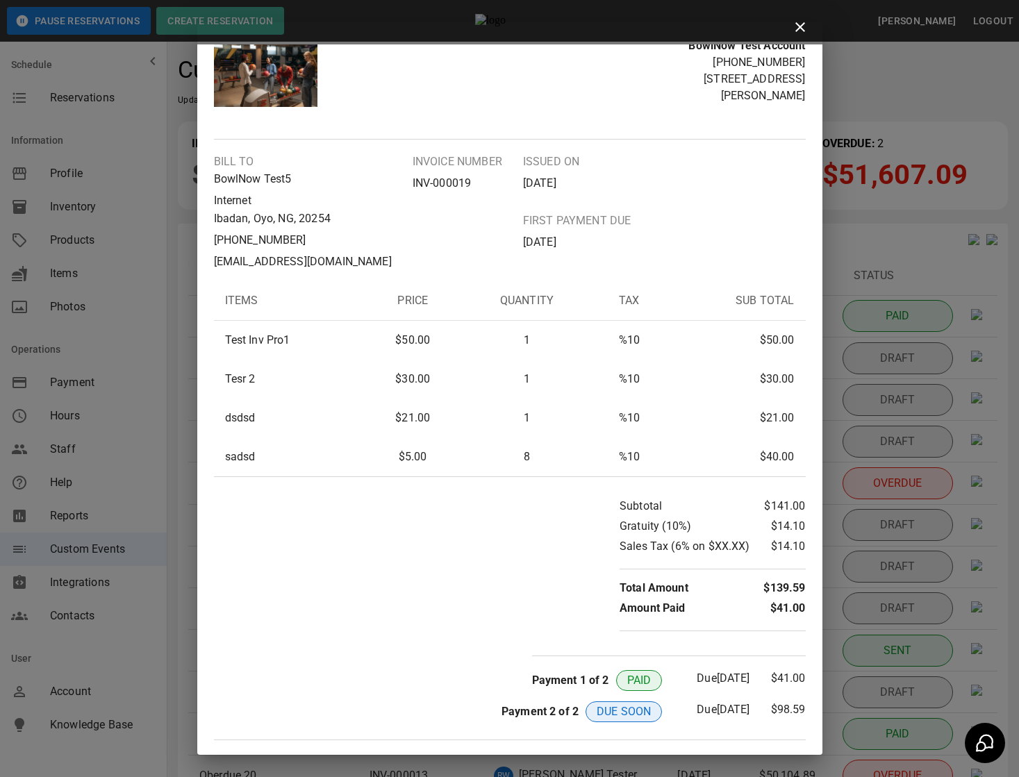
click at [919, 442] on div "Invoice BowlNow Test Account [PHONE_NUMBER] 1561 [PERSON_NAME] Bill to BowlNow …" at bounding box center [509, 388] width 1019 height 777
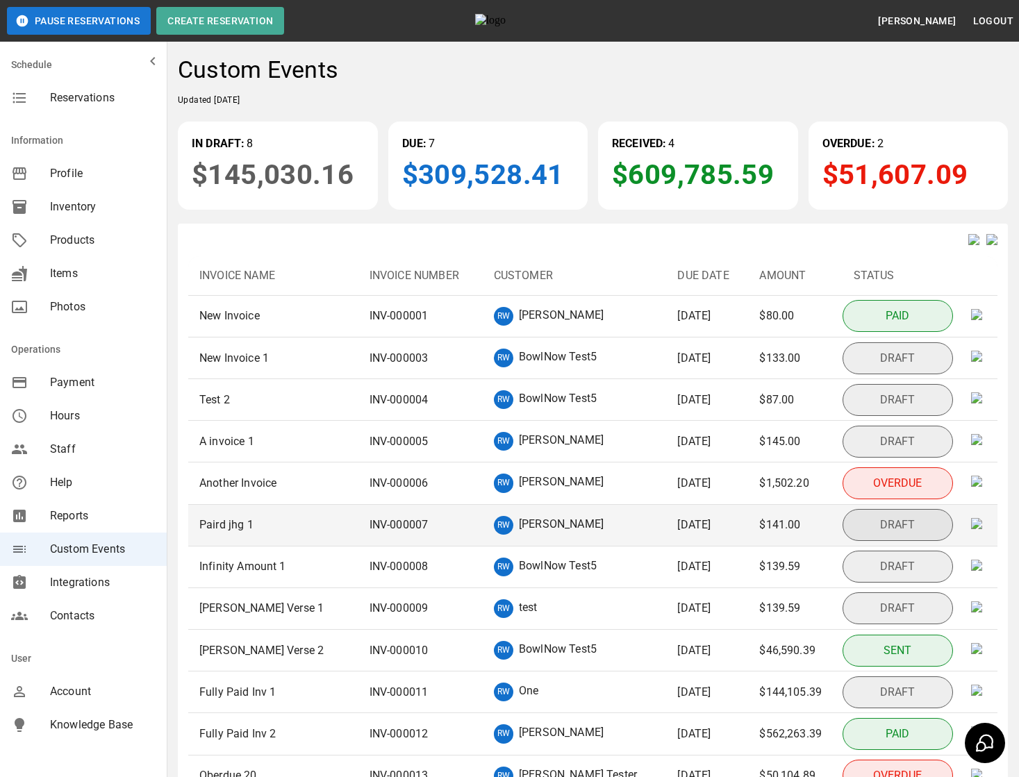
click at [324, 546] on td "Paird jhg 1" at bounding box center [273, 526] width 170 height 42
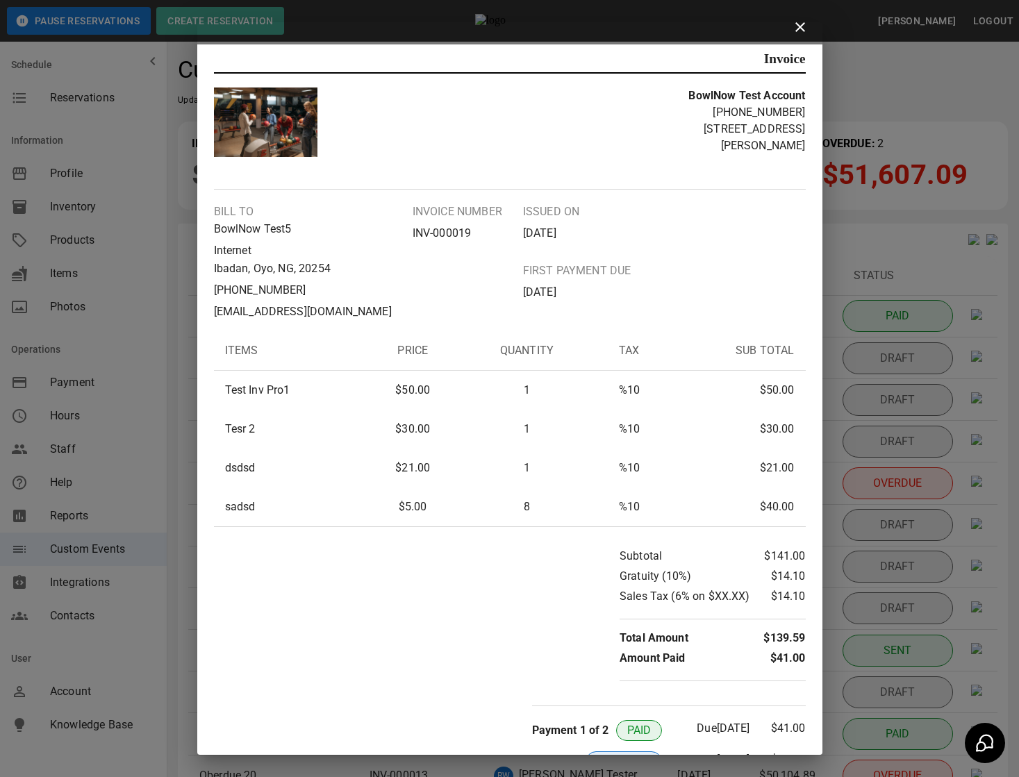
click at [801, 30] on icon at bounding box center [800, 27] width 10 height 10
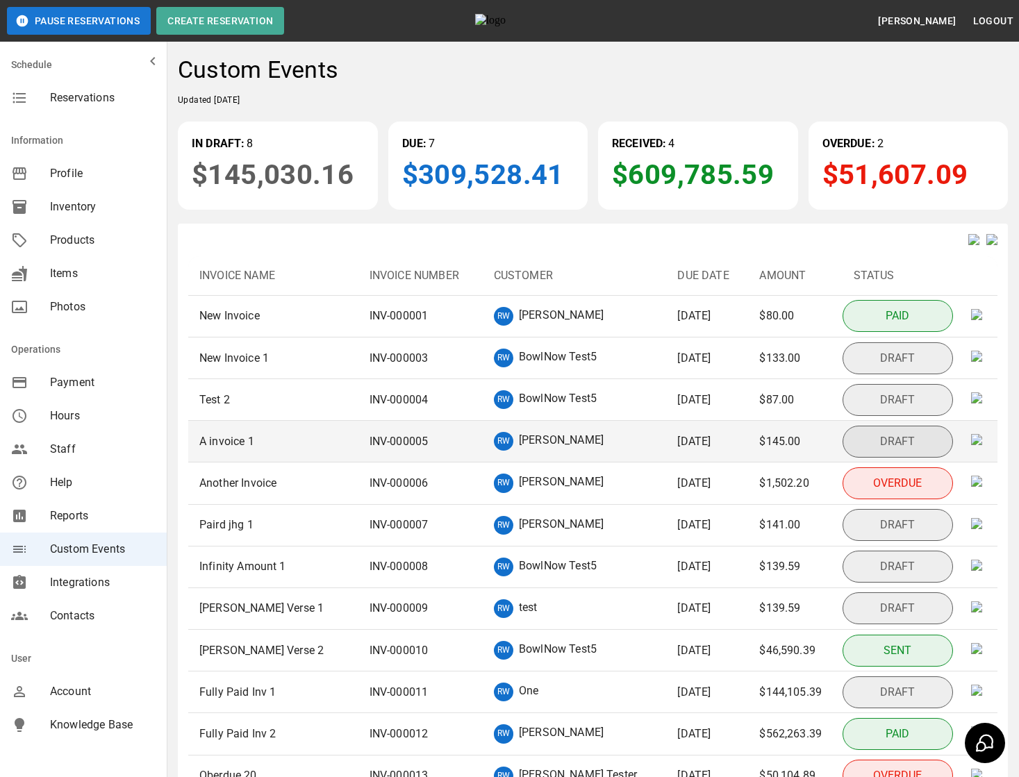
click at [529, 451] on p "[PERSON_NAME]" at bounding box center [561, 441] width 85 height 19
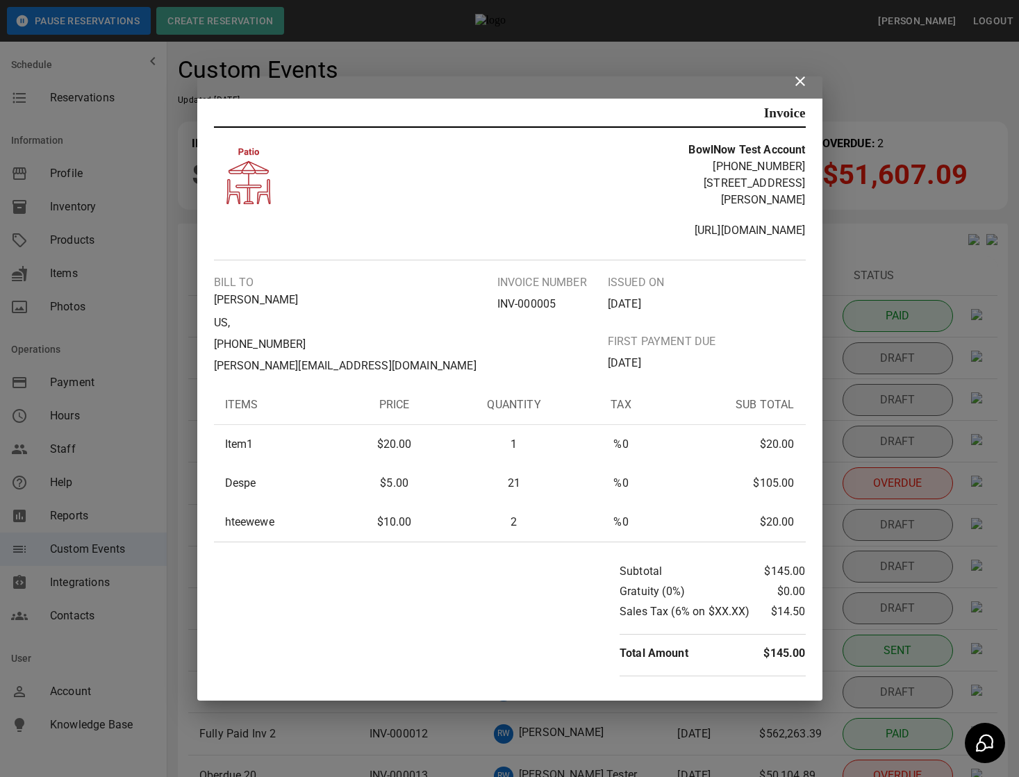
click at [608, 283] on div "ISSUED ON September 9, 2025 First payment Due September 24, 2025" at bounding box center [662, 324] width 108 height 100
click at [608, 284] on div "ISSUED ON September 9, 2025 First payment Due September 24, 2025" at bounding box center [662, 324] width 108 height 100
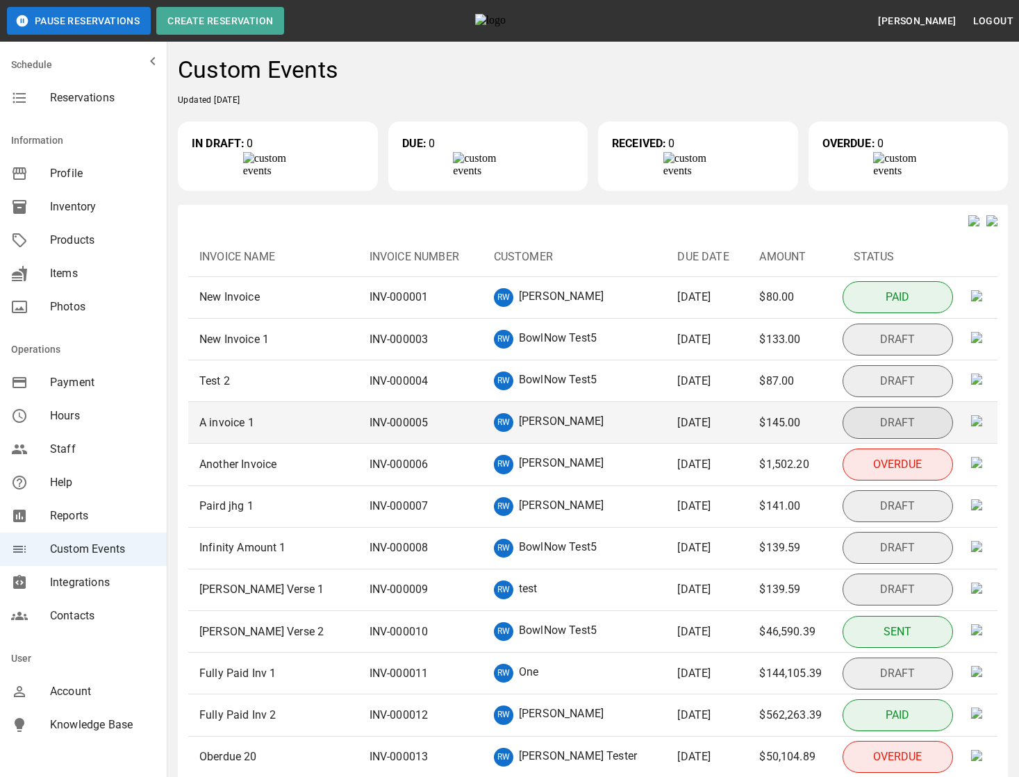
click at [391, 431] on p "INV- 000005" at bounding box center [398, 423] width 59 height 17
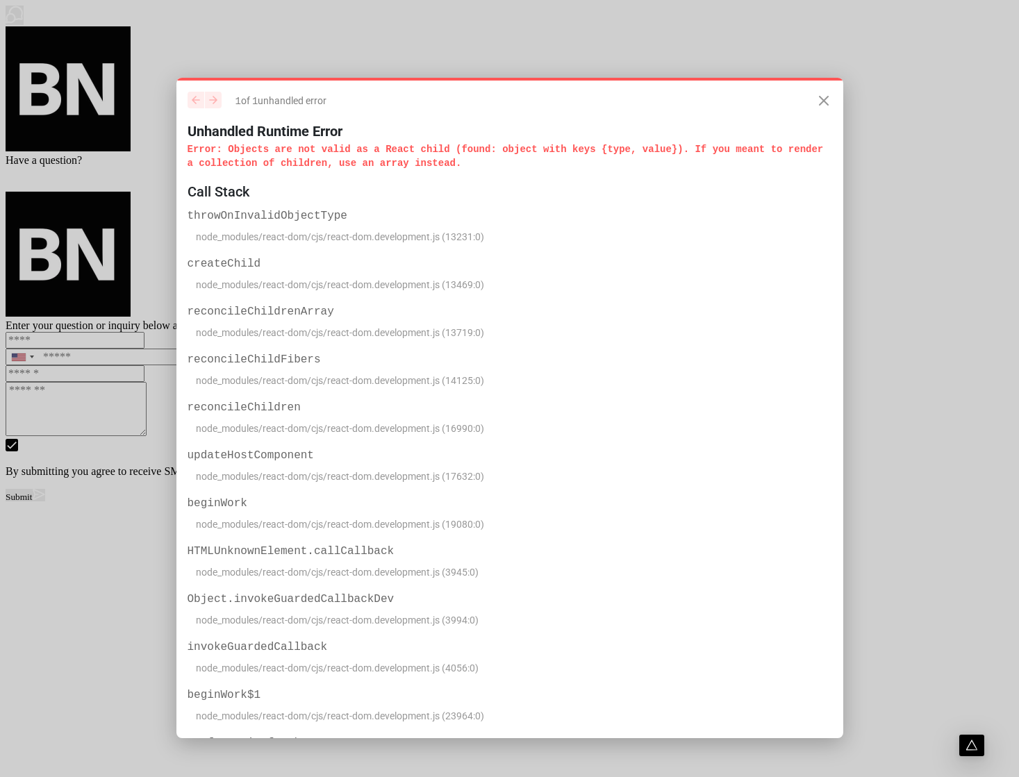
click at [552, 227] on div "throwOnInvalidObjectType node_modules/react-dom/cjs/react-dom.development.js (1…" at bounding box center [509, 226] width 644 height 37
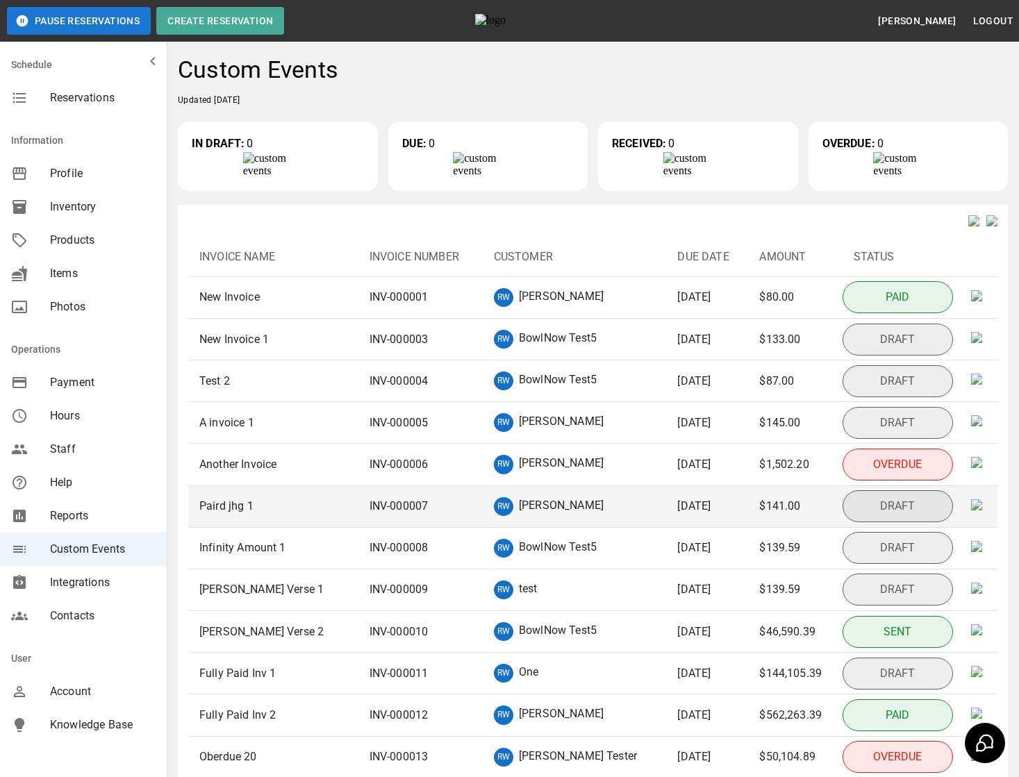
click at [393, 515] on p "INV- 000007" at bounding box center [398, 506] width 59 height 17
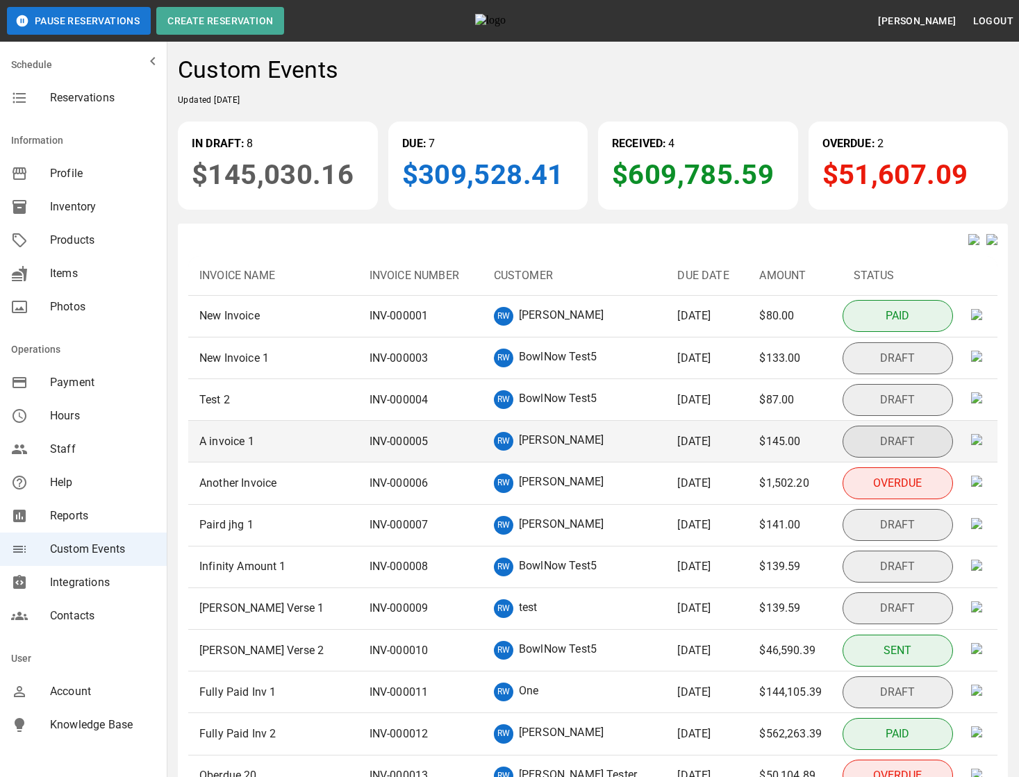
click at [369, 449] on p "INV- 000005" at bounding box center [398, 441] width 59 height 17
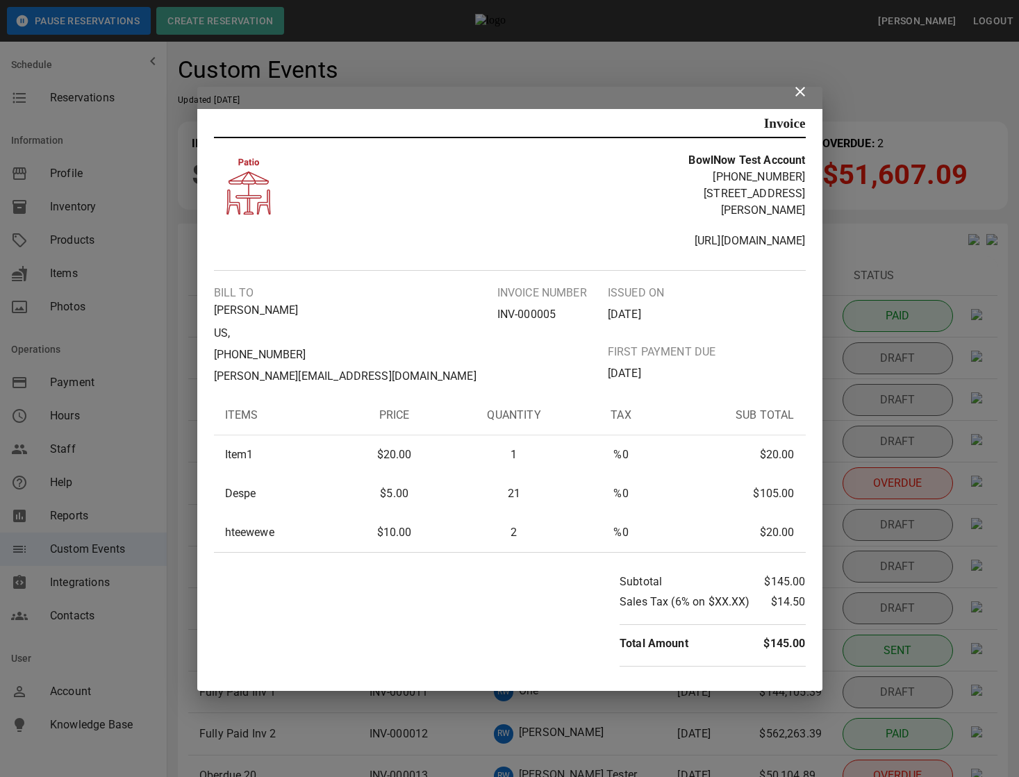
click at [801, 100] on icon at bounding box center [800, 91] width 17 height 17
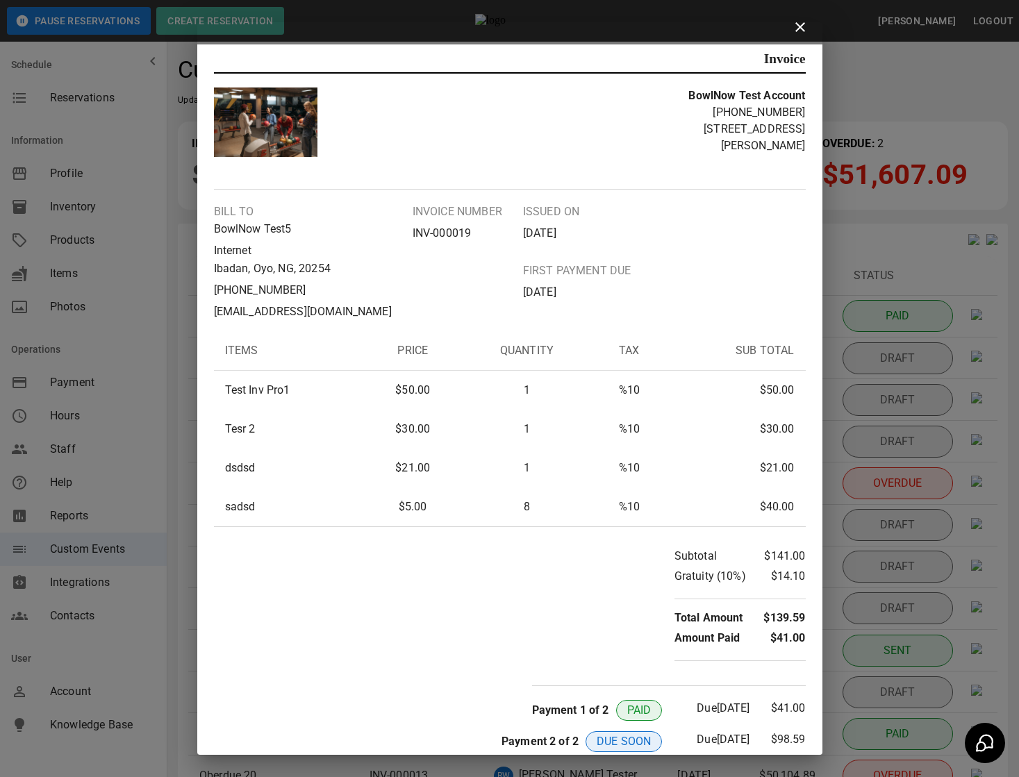
click at [909, 440] on div "Invoice BowlNow Test Account +17173491399 1561 Holly Pike Bill to BowlNow Test5…" at bounding box center [509, 388] width 1019 height 777
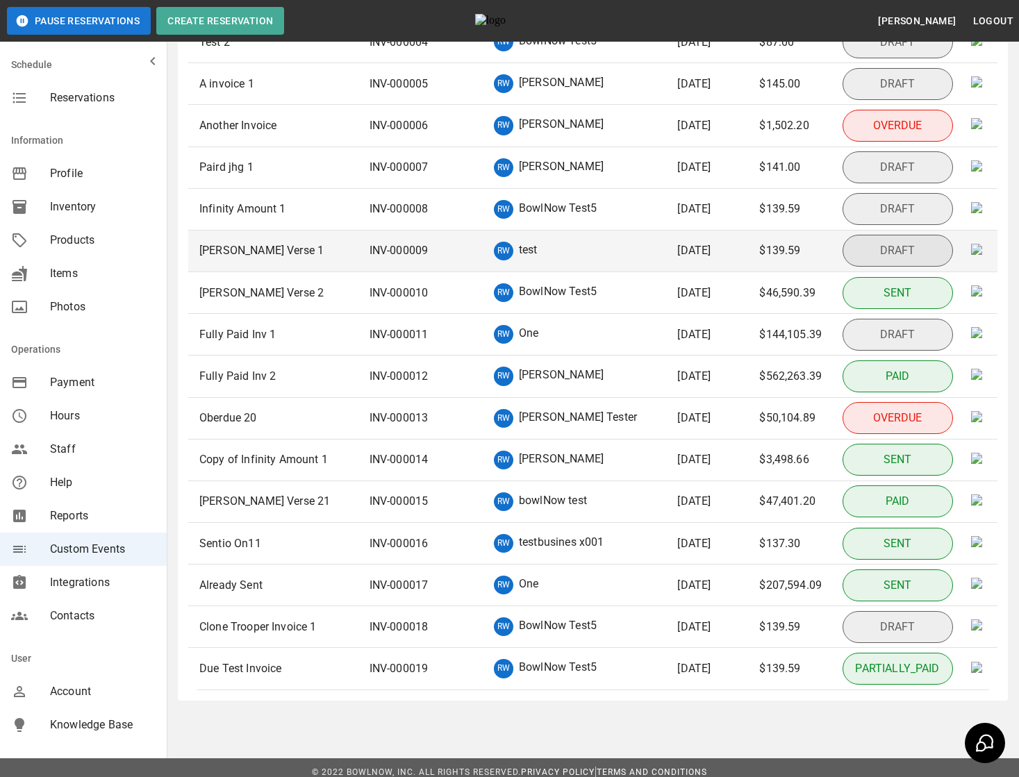
scroll to position [400, 0]
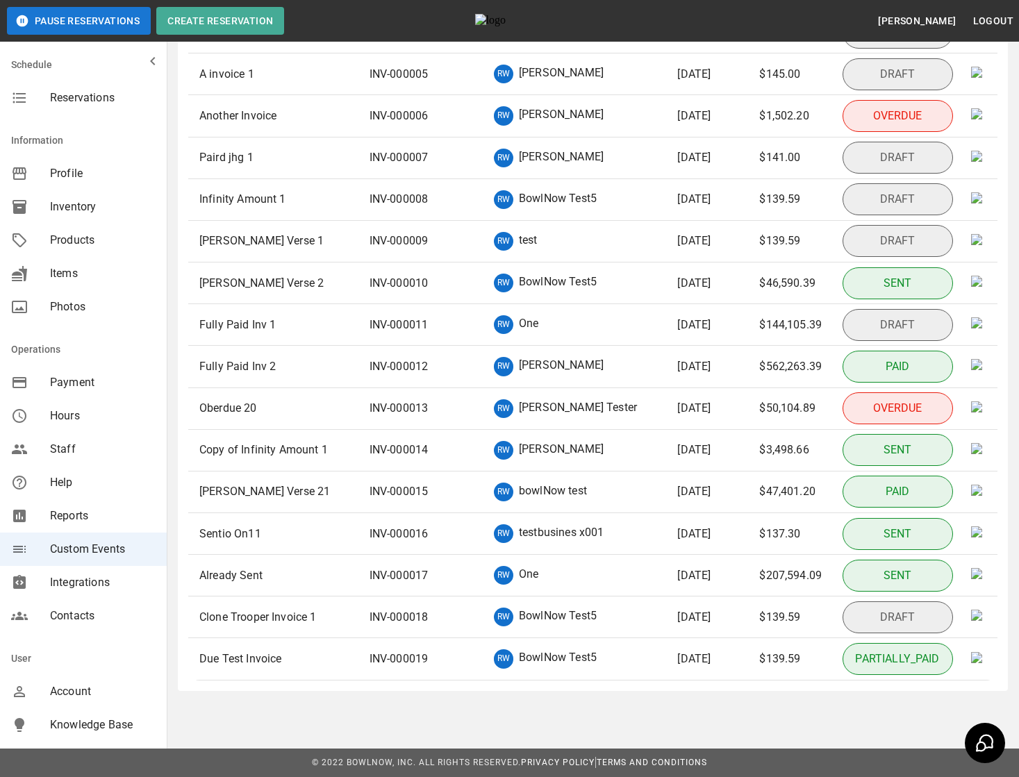
click at [249, 531] on p "Sentio On11" at bounding box center [230, 534] width 62 height 17
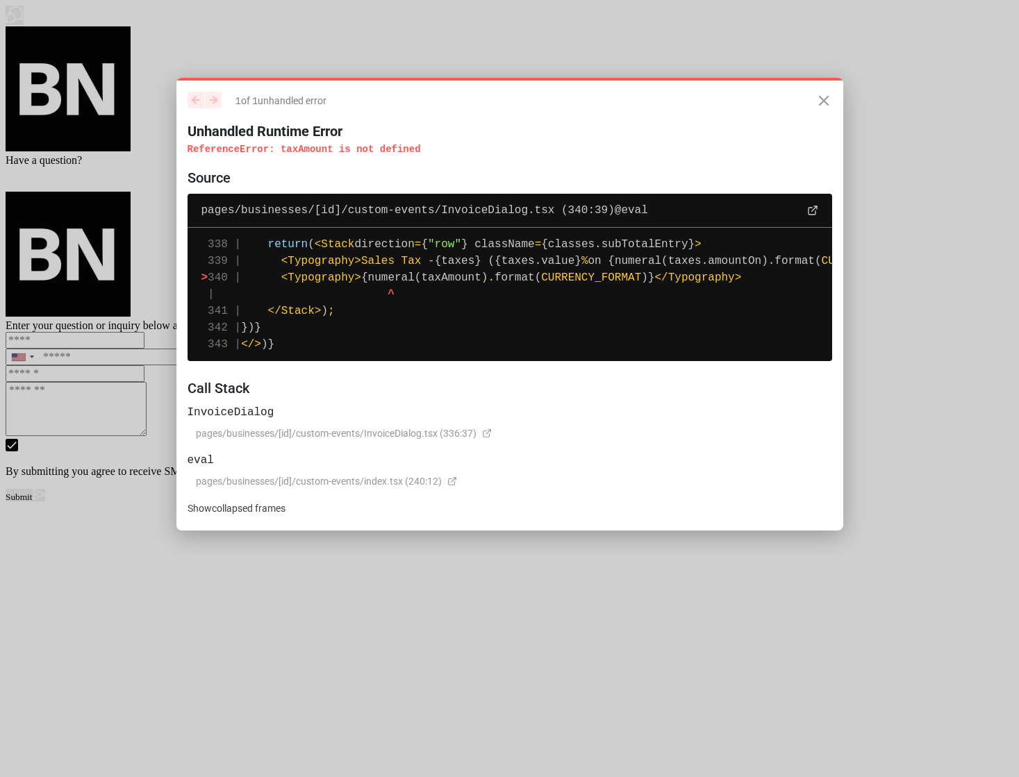
click at [463, 281] on span "{numeral(taxAmount)" at bounding box center [424, 277] width 126 height 12
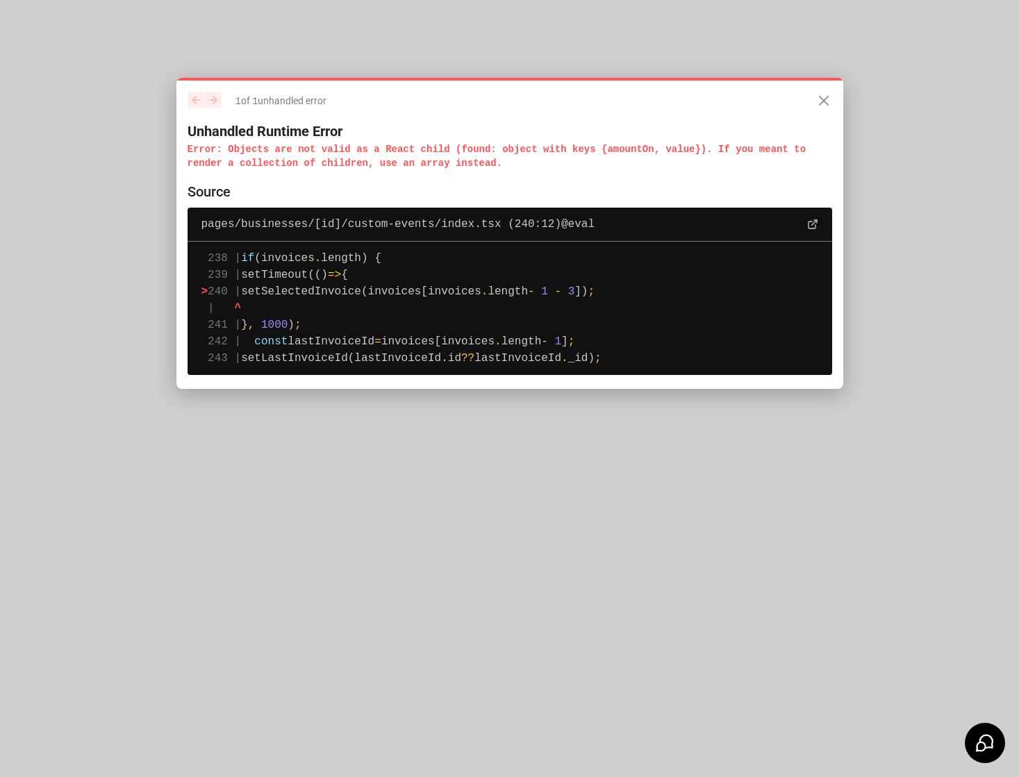
click at [633, 152] on p "Error : Objects are not valid as a React child (found: object with keys {amount…" at bounding box center [509, 156] width 644 height 28
click at [411, 300] on pre "238 | if (invoices . length) { 239 | setTimeout(() => { > 240 | setSelectedInvo…" at bounding box center [509, 308] width 644 height 133
click at [376, 295] on span "setSelectedInvoice(invoices[invoices" at bounding box center [361, 291] width 240 height 12
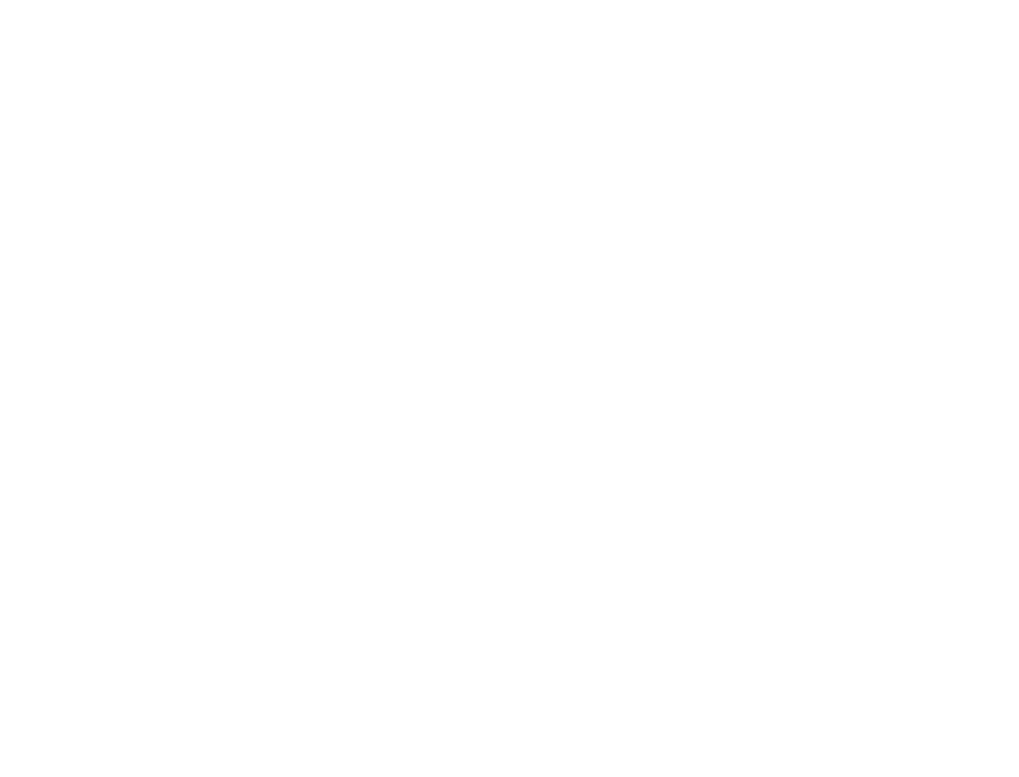
click at [850, 0] on html at bounding box center [509, 0] width 1019 height 0
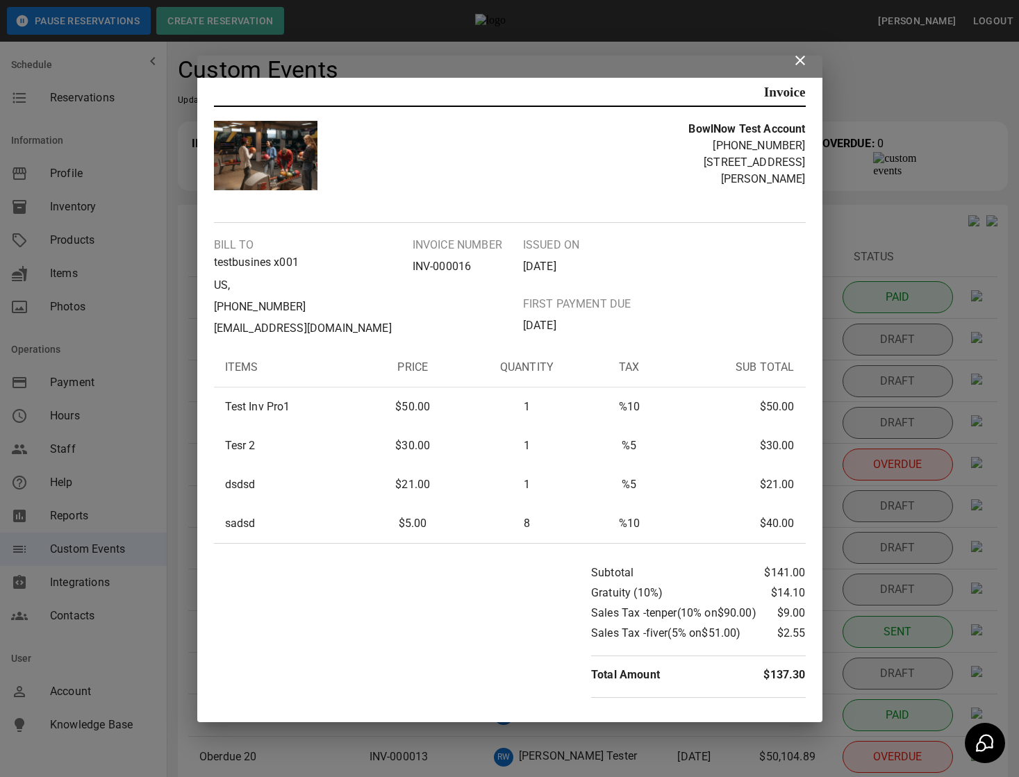
click at [735, 85] on div "Invoice BowlNow Test Account +17173491399 1561 Holly Pike Bill to testbusines x…" at bounding box center [509, 400] width 625 height 644
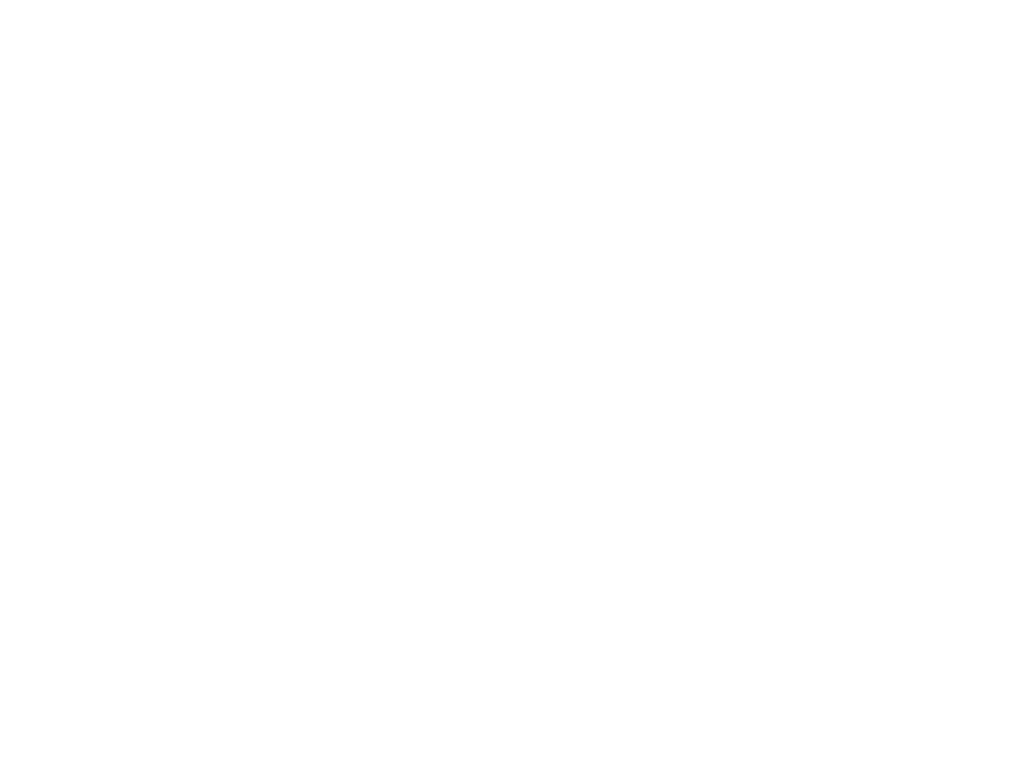
click at [571, 0] on html at bounding box center [509, 0] width 1019 height 0
click at [606, 0] on html at bounding box center [509, 0] width 1019 height 0
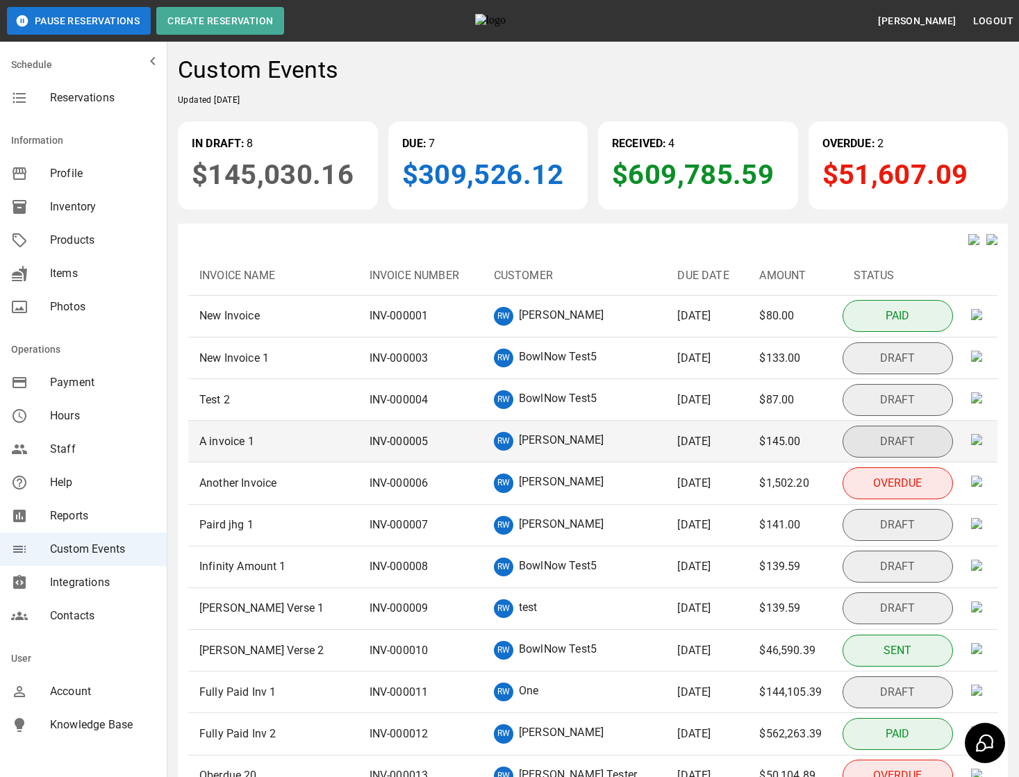
click at [387, 450] on p "INV- 000005" at bounding box center [398, 441] width 59 height 17
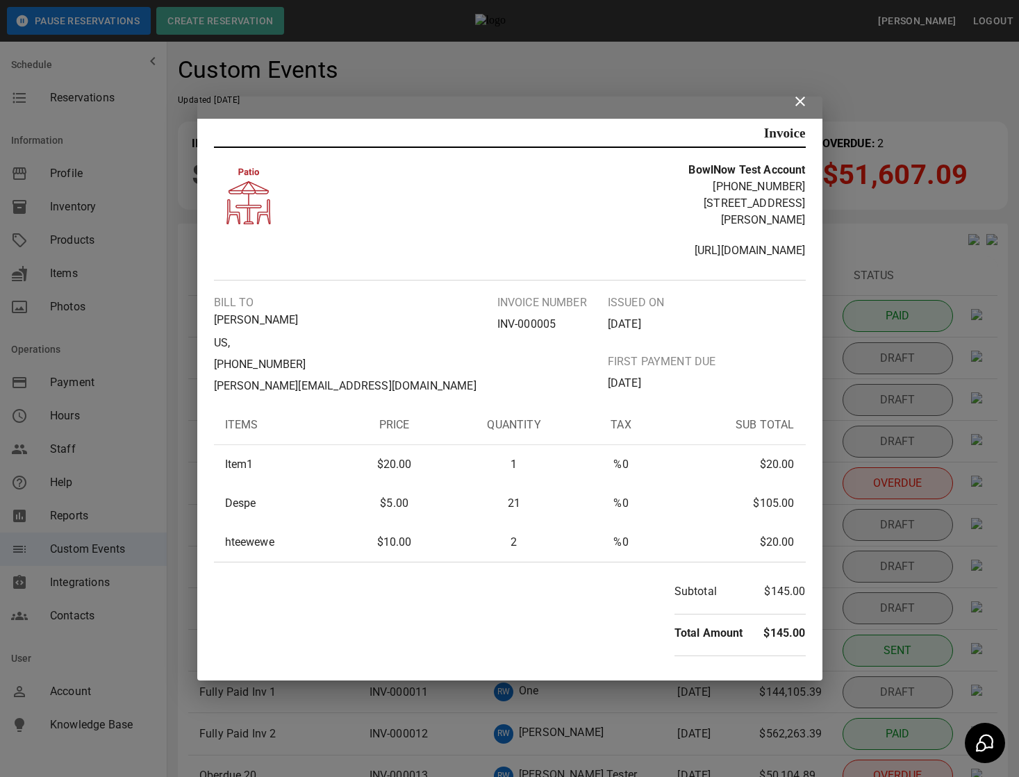
click at [800, 105] on icon at bounding box center [800, 101] width 17 height 17
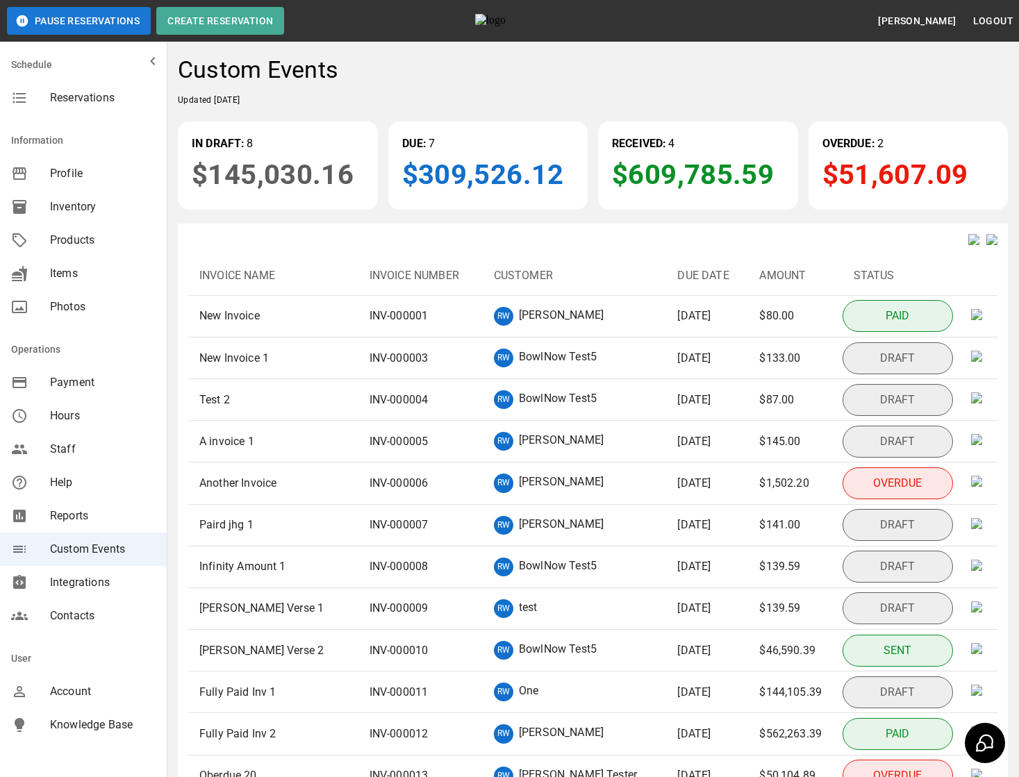
click at [587, 576] on div "RW BowlNow Test5" at bounding box center [575, 567] width 162 height 19
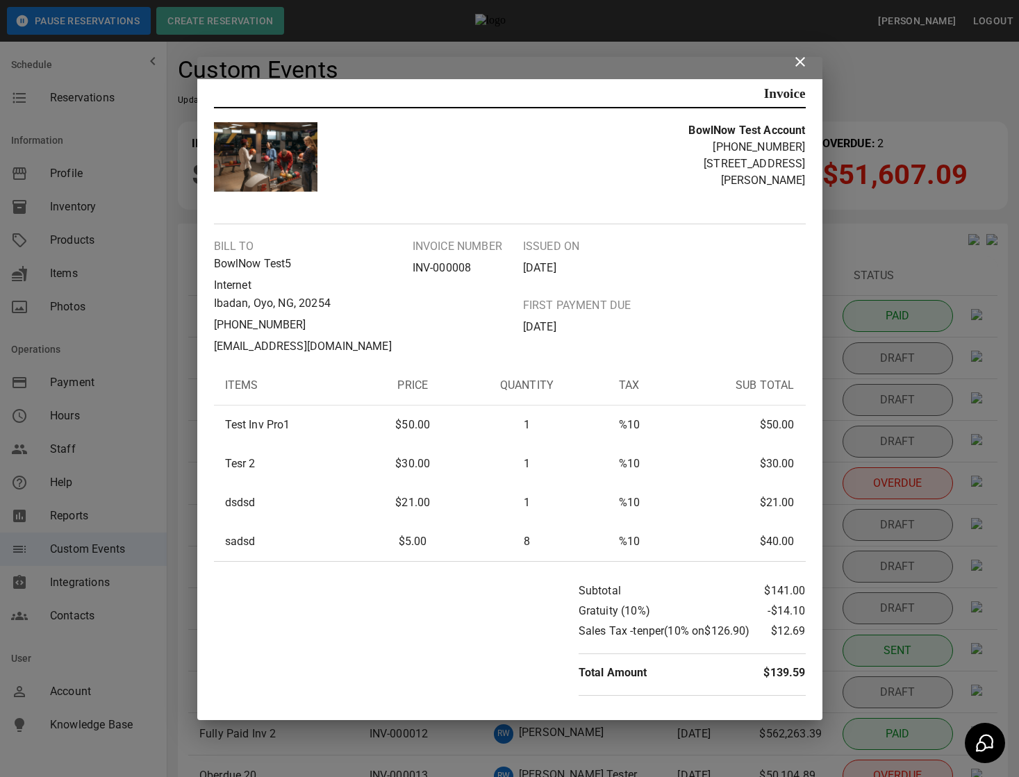
click at [802, 65] on icon at bounding box center [800, 61] width 17 height 17
